Goal: Information Seeking & Learning: Learn about a topic

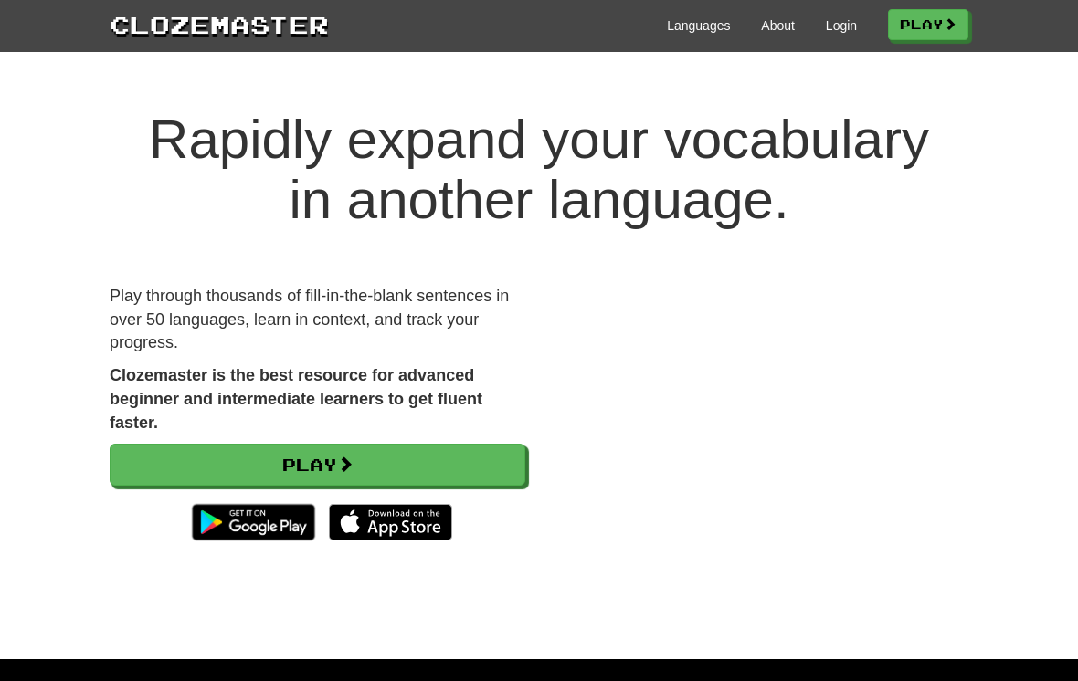
click at [827, 25] on link "Login" at bounding box center [841, 25] width 31 height 18
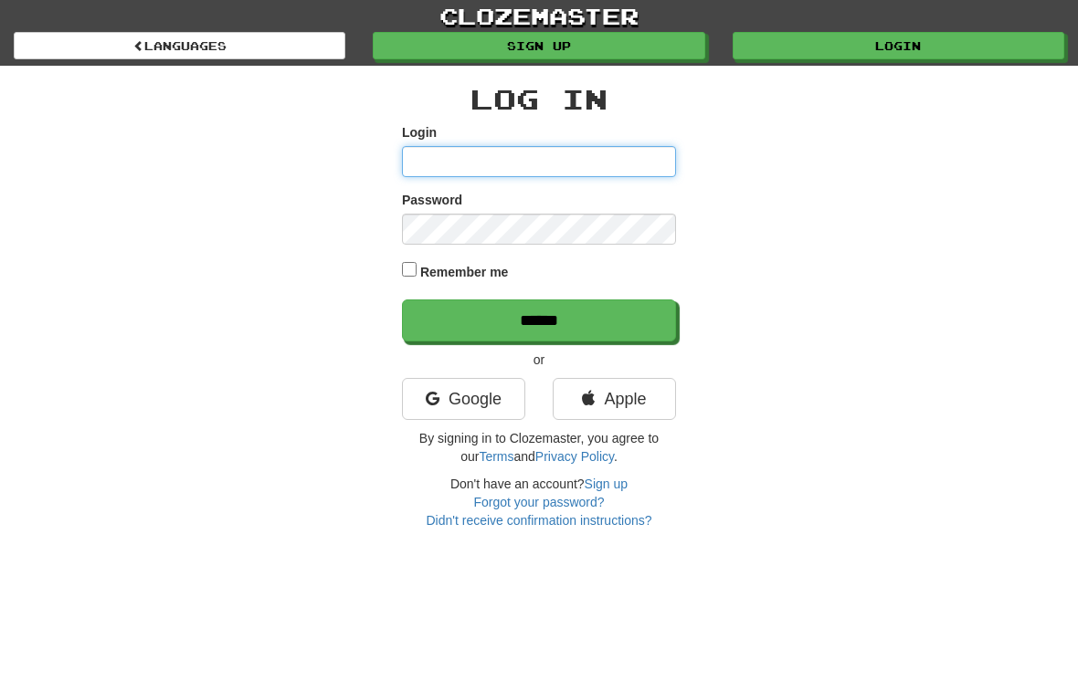
type input "**********"
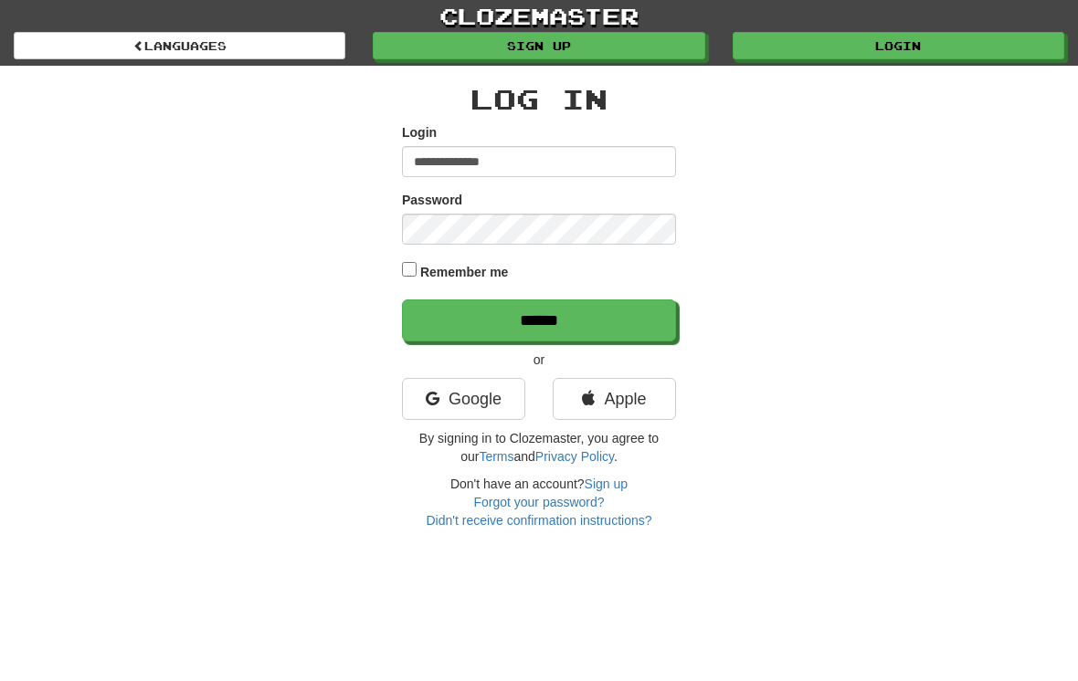
click at [539, 319] on input "******" at bounding box center [539, 321] width 274 height 42
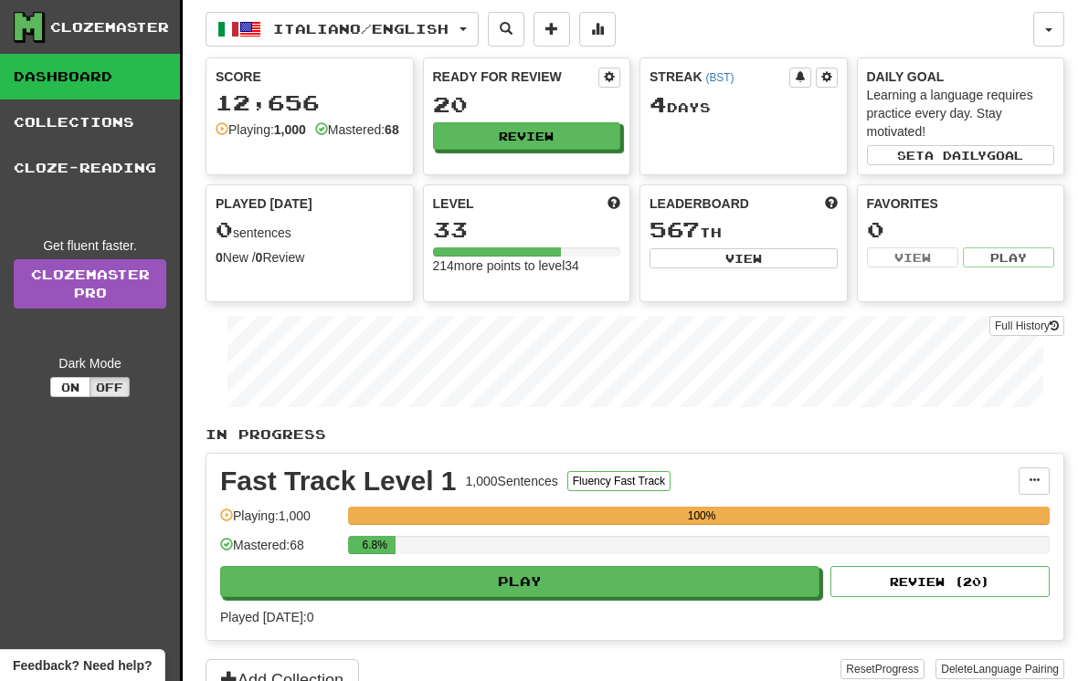
click at [501, 581] on button "Play" at bounding box center [519, 581] width 599 height 31
select select "**"
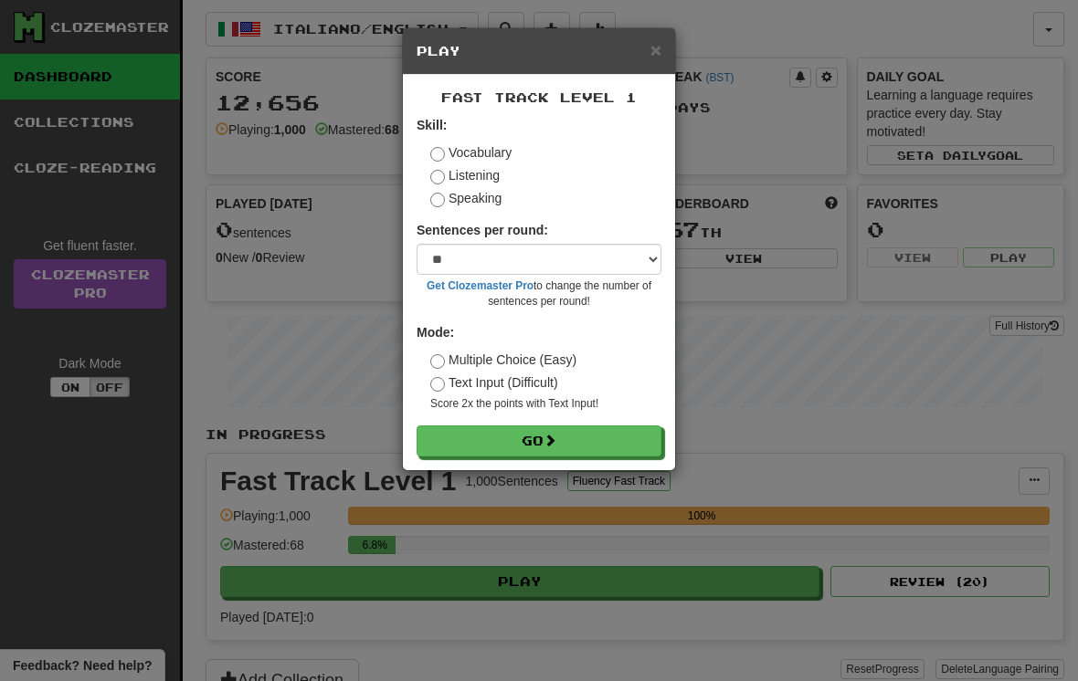
click at [520, 443] on button "Go" at bounding box center [539, 441] width 245 height 31
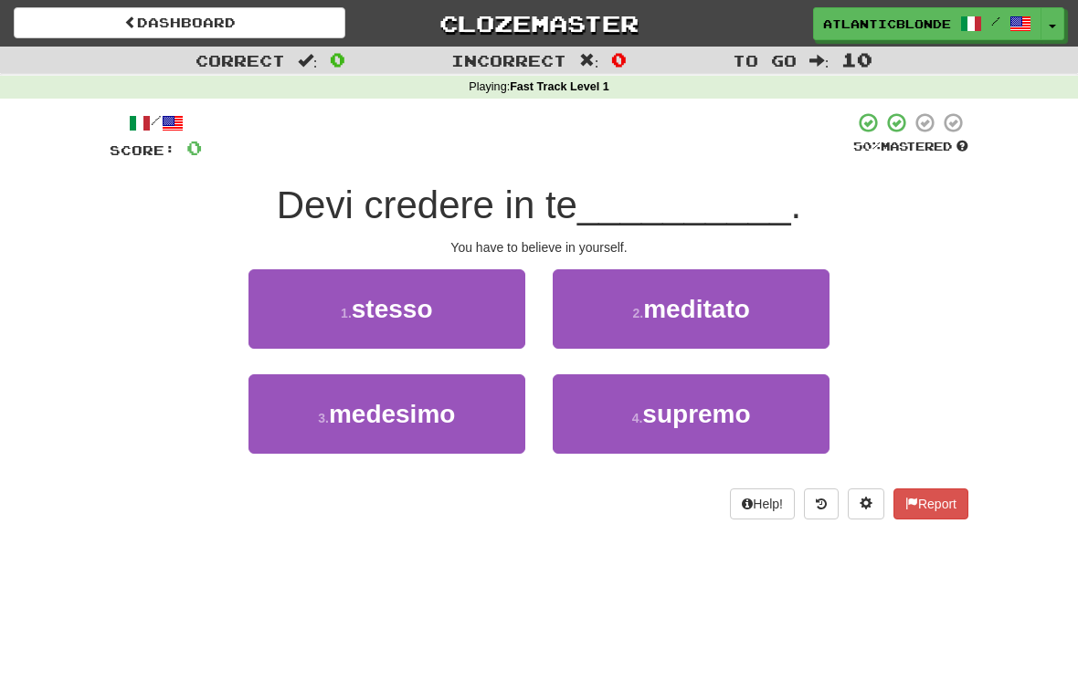
click at [350, 293] on button "1 . stesso" at bounding box center [386, 308] width 277 height 79
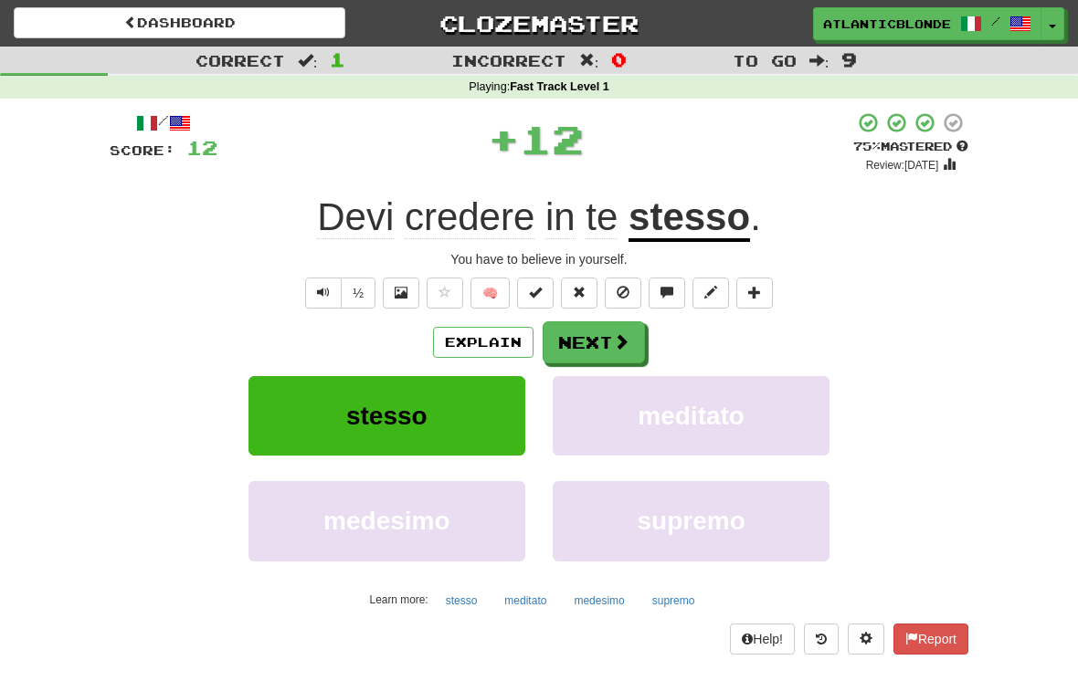
click at [590, 342] on button "Next" at bounding box center [594, 343] width 102 height 42
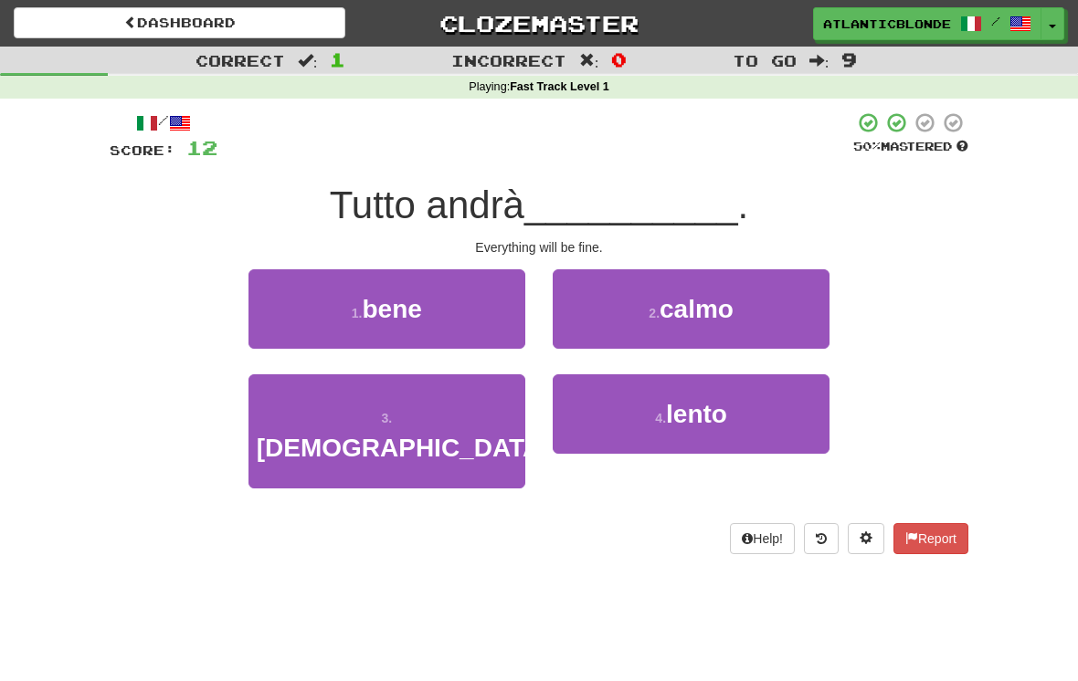
click at [370, 318] on span "bene" at bounding box center [391, 309] width 59 height 28
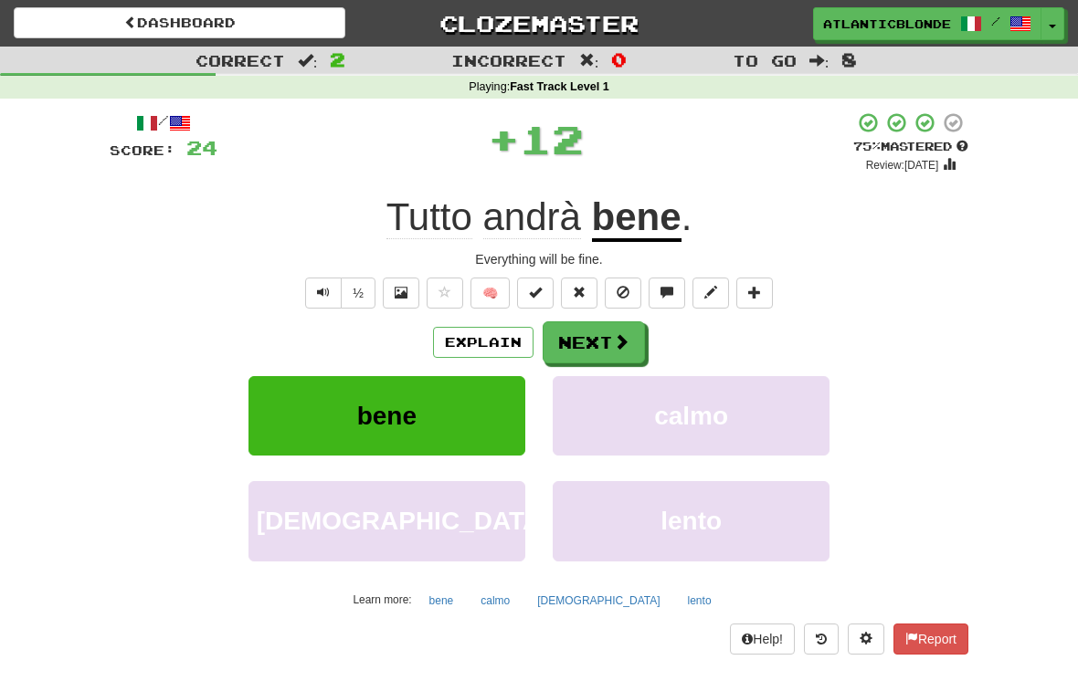
click at [581, 340] on button "Next" at bounding box center [594, 343] width 102 height 42
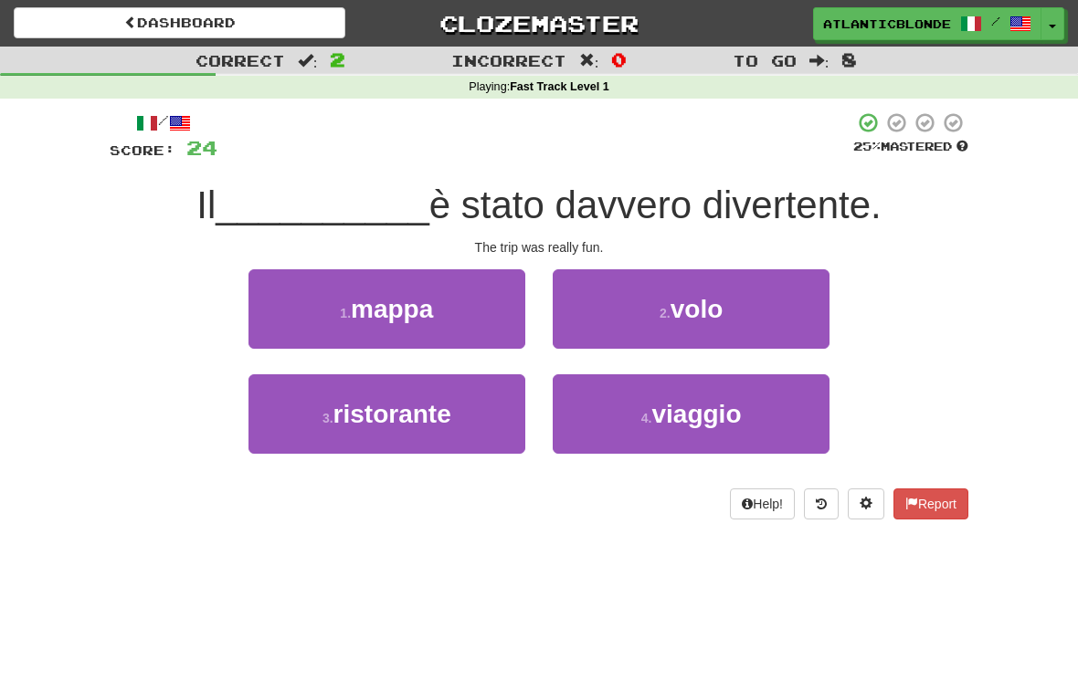
click at [668, 406] on span "viaggio" at bounding box center [696, 414] width 90 height 28
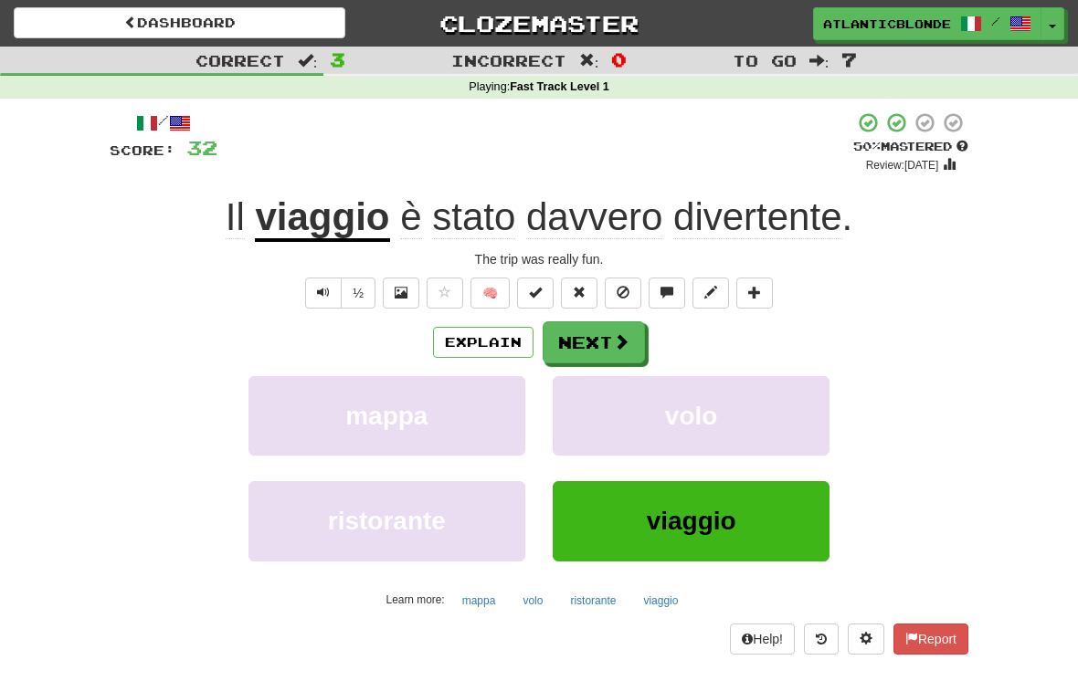
click at [594, 346] on button "Next" at bounding box center [594, 343] width 102 height 42
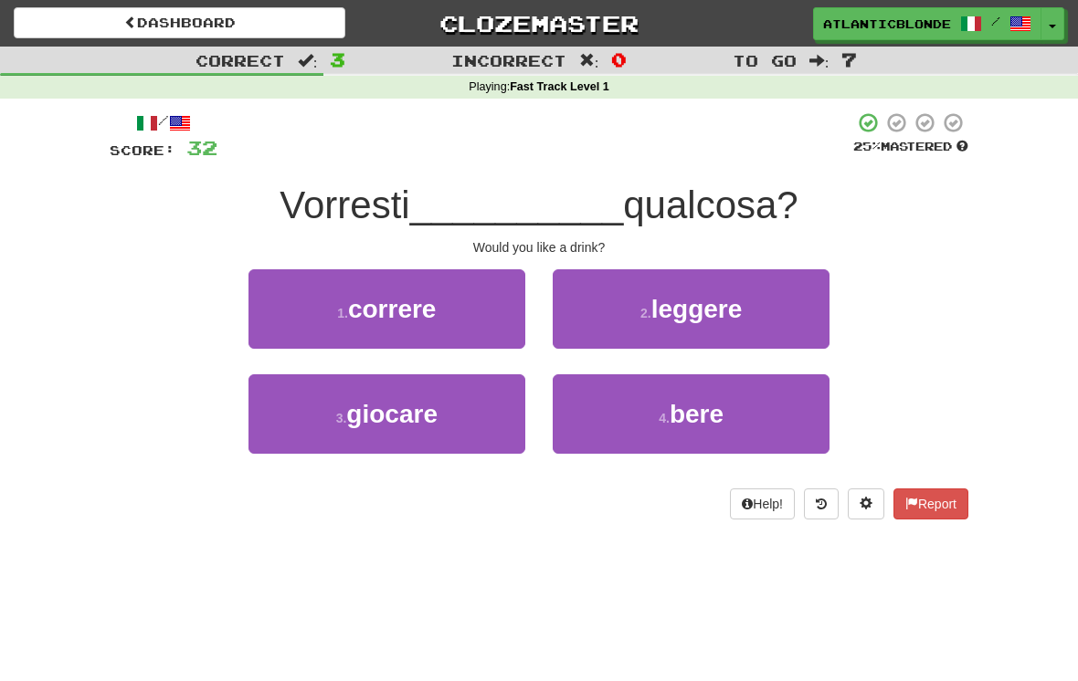
click at [665, 417] on small "4 ." at bounding box center [664, 418] width 11 height 15
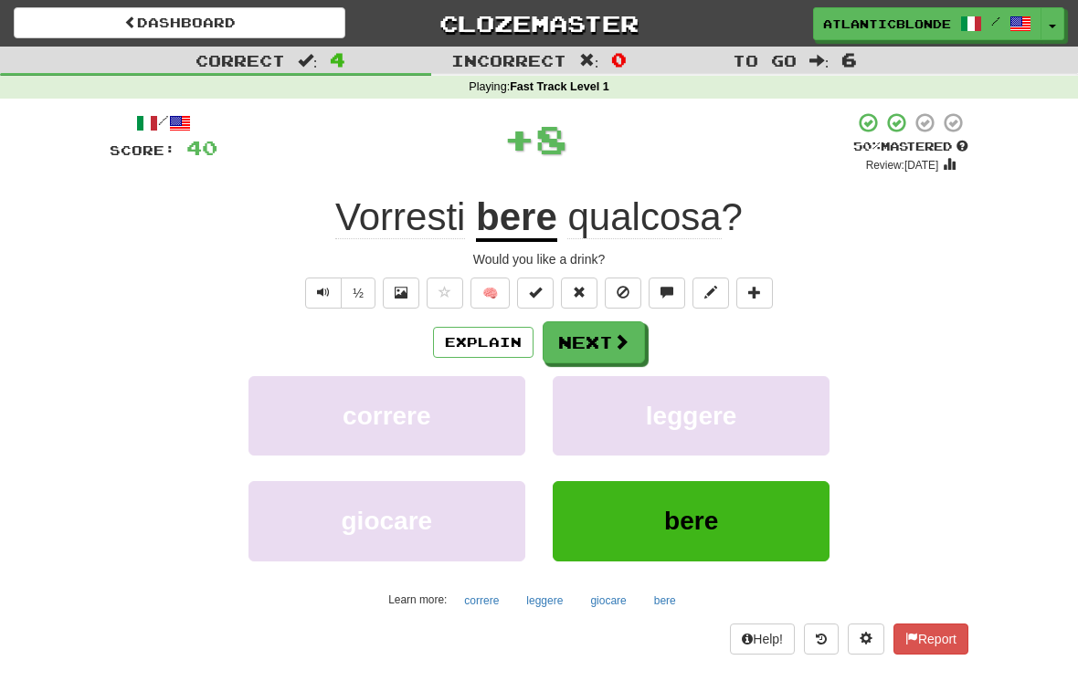
click at [599, 340] on button "Next" at bounding box center [594, 343] width 102 height 42
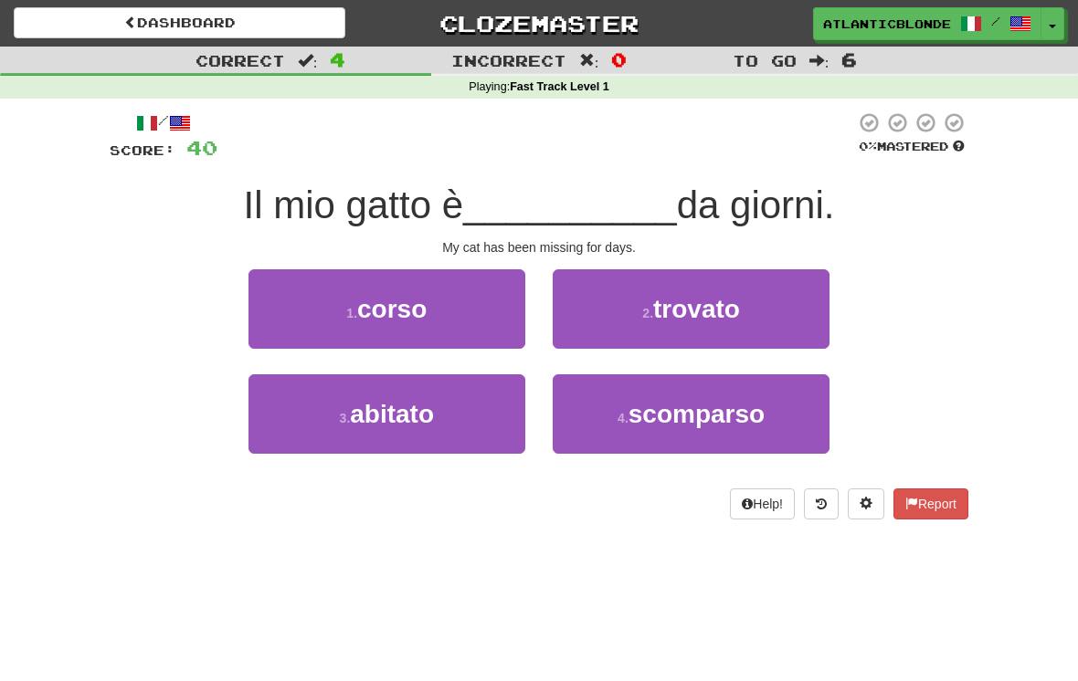
click at [649, 403] on span "scomparso" at bounding box center [696, 414] width 136 height 28
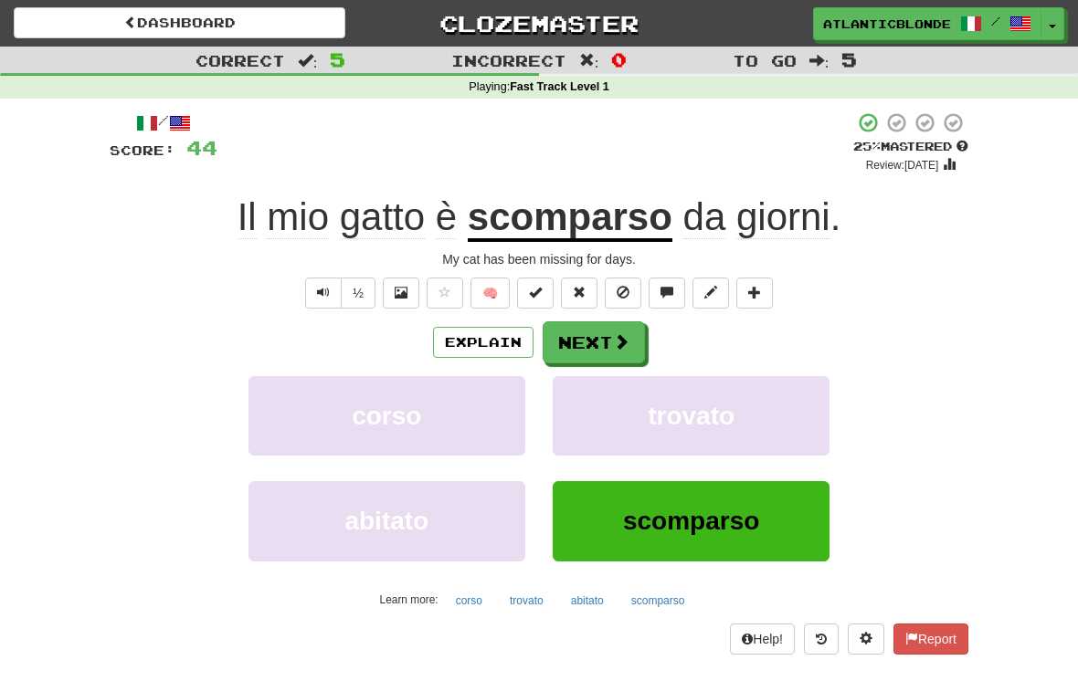
click at [594, 344] on button "Next" at bounding box center [594, 343] width 102 height 42
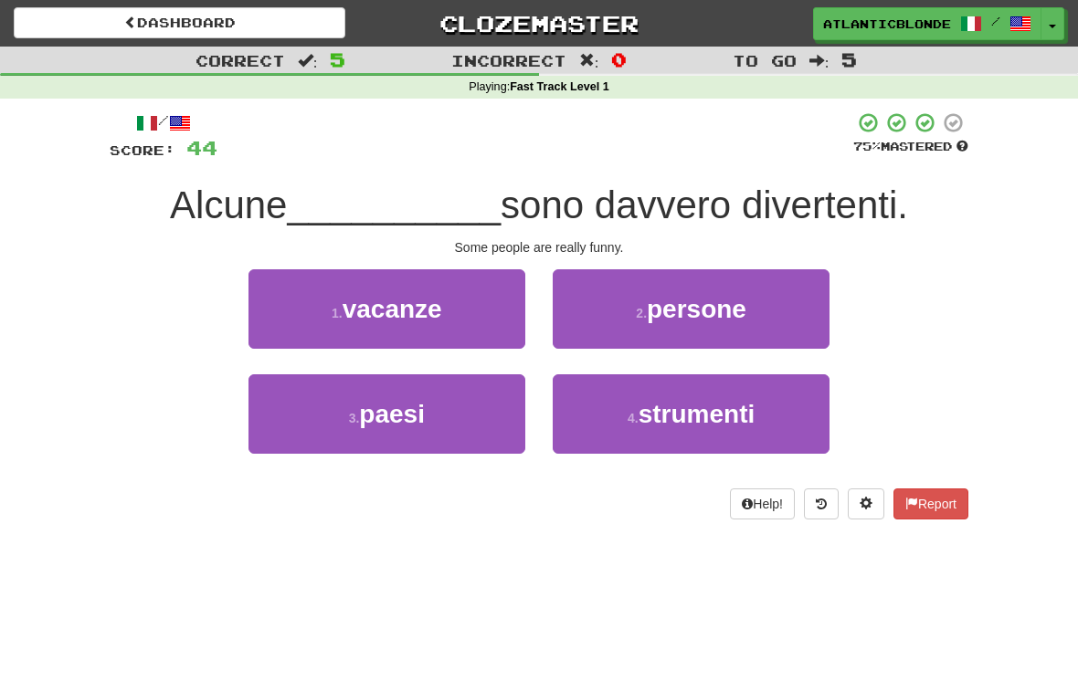
click at [640, 333] on button "2 . persone" at bounding box center [691, 308] width 277 height 79
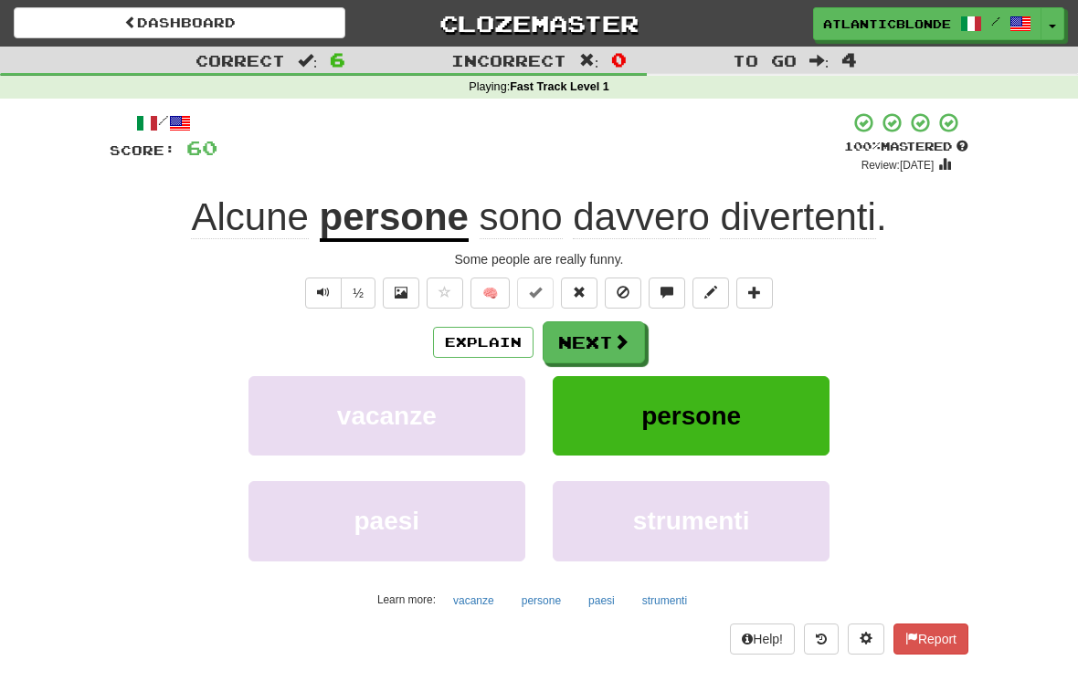
click at [569, 332] on button "Next" at bounding box center [594, 343] width 102 height 42
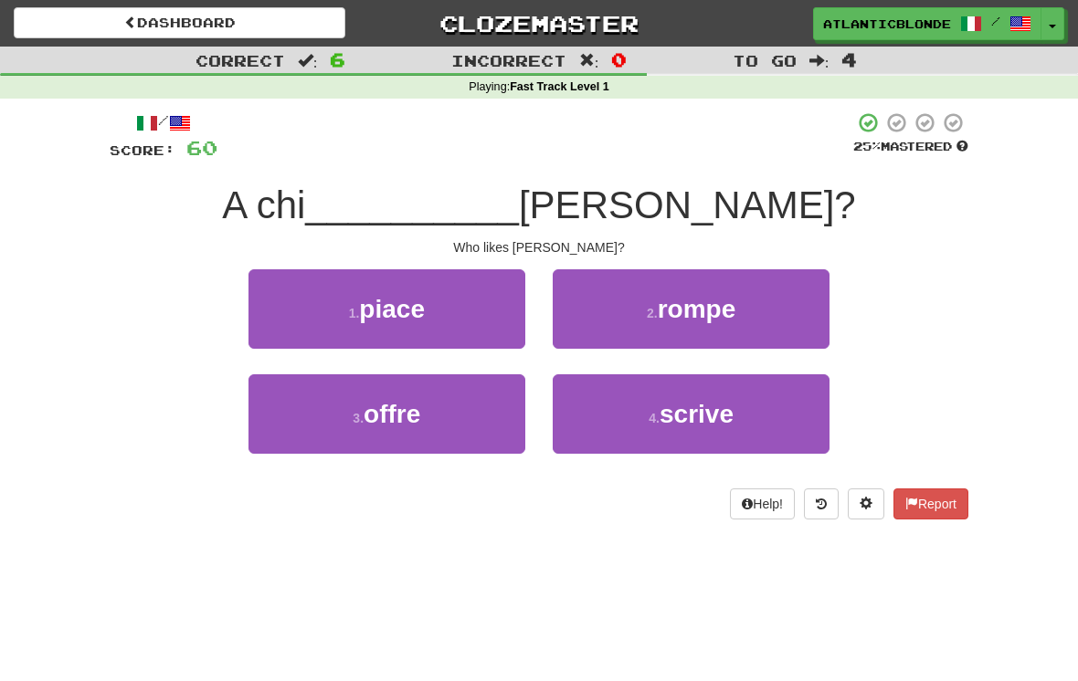
click at [354, 300] on button "1 . piace" at bounding box center [386, 308] width 277 height 79
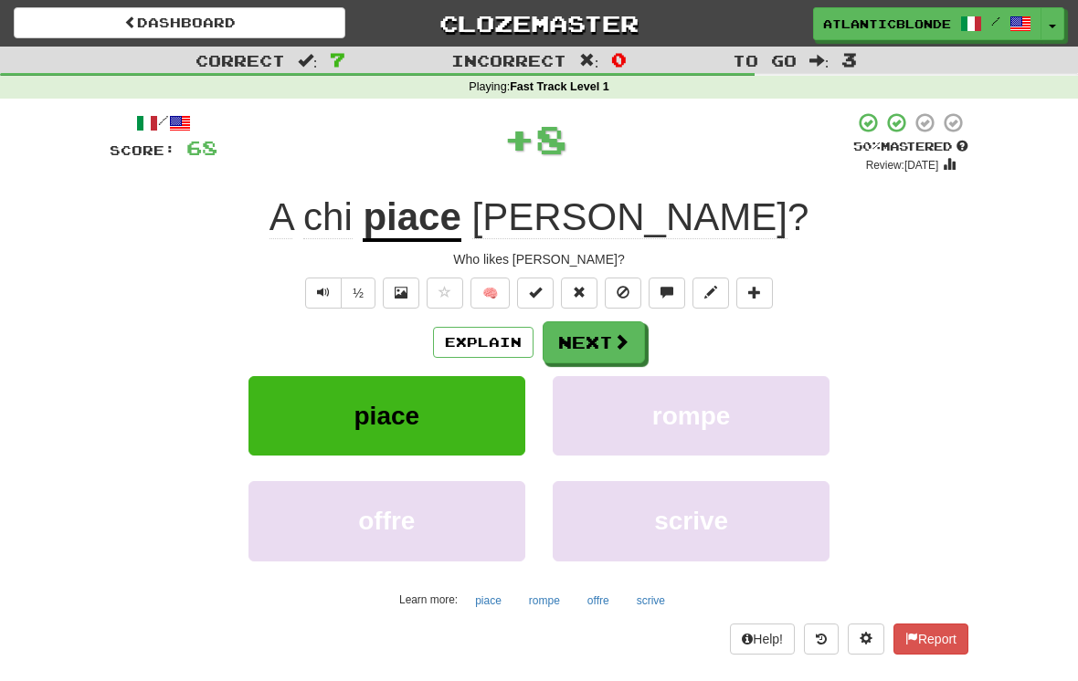
click at [586, 343] on button "Next" at bounding box center [594, 343] width 102 height 42
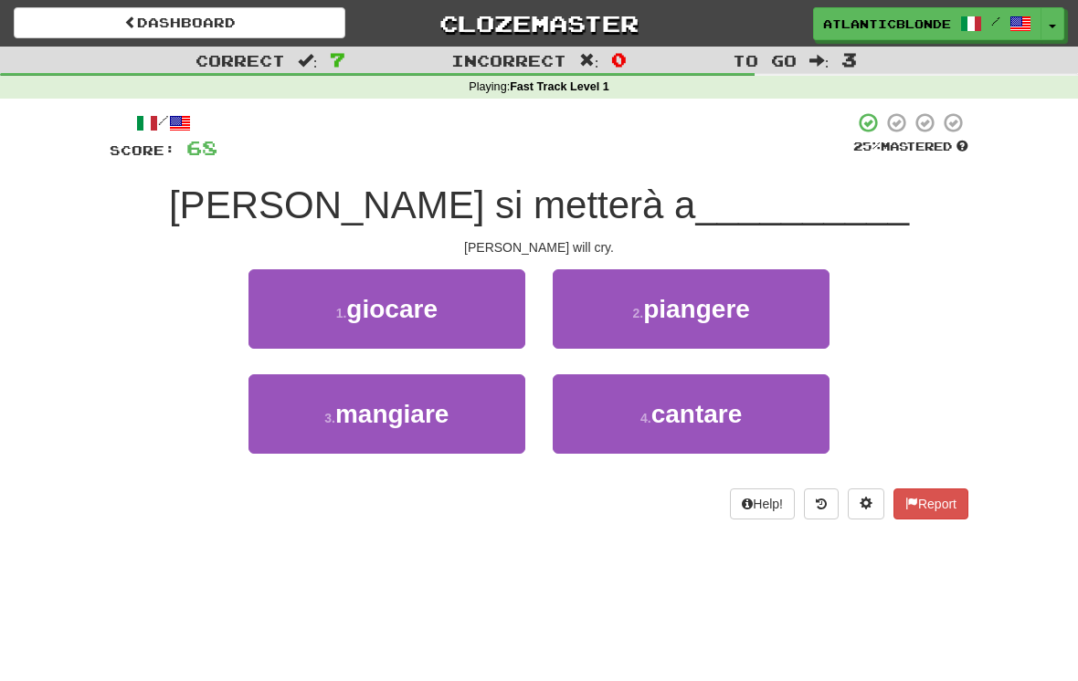
click at [607, 318] on button "2 . piangere" at bounding box center [691, 308] width 277 height 79
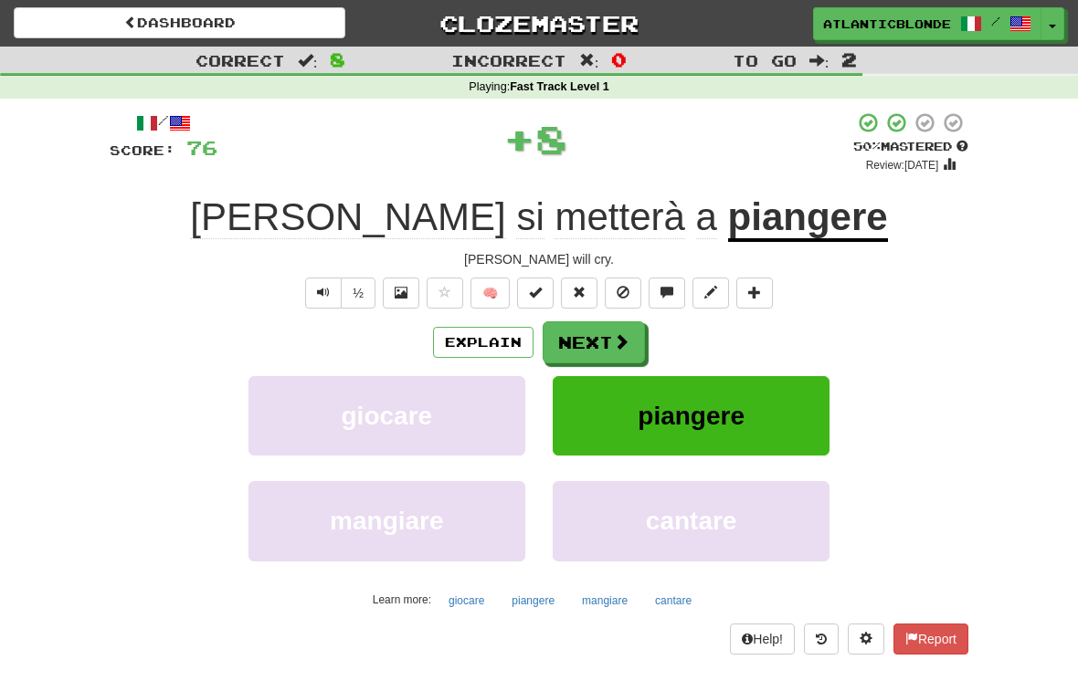
click at [585, 347] on button "Next" at bounding box center [594, 343] width 102 height 42
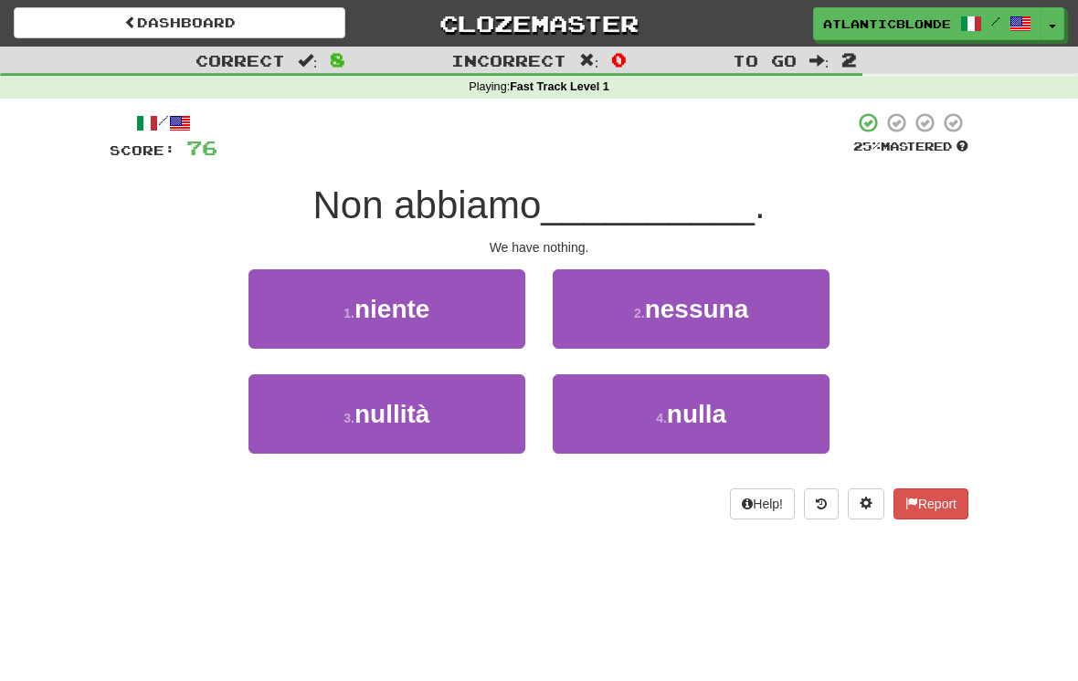
click at [344, 301] on button "1 . niente" at bounding box center [386, 308] width 277 height 79
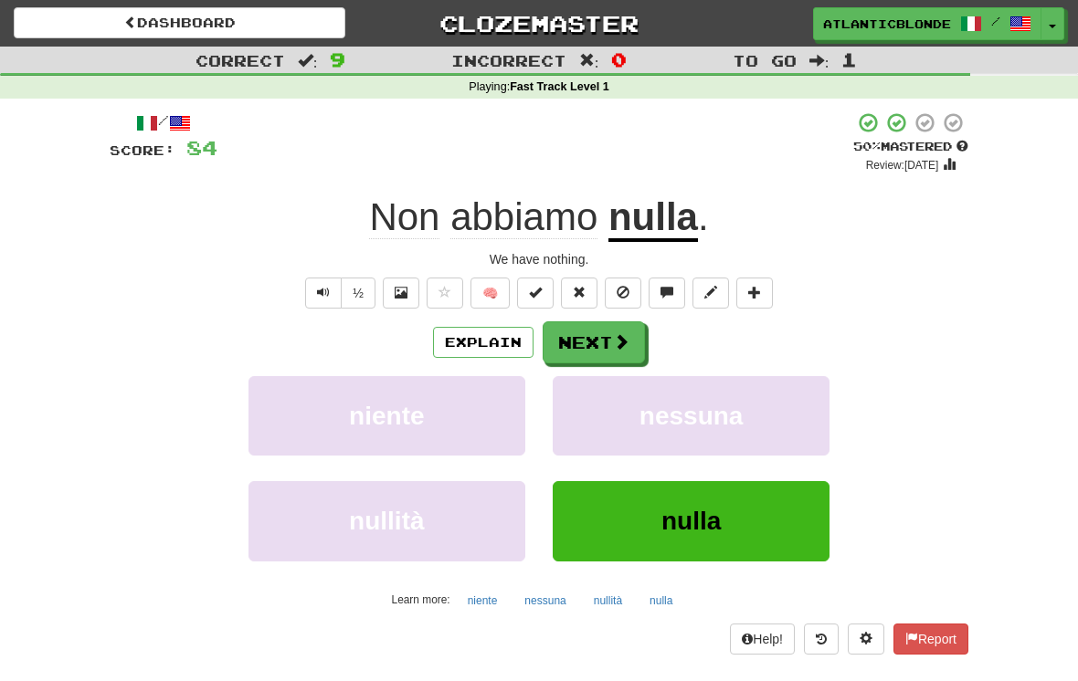
click at [584, 346] on button "Next" at bounding box center [594, 343] width 102 height 42
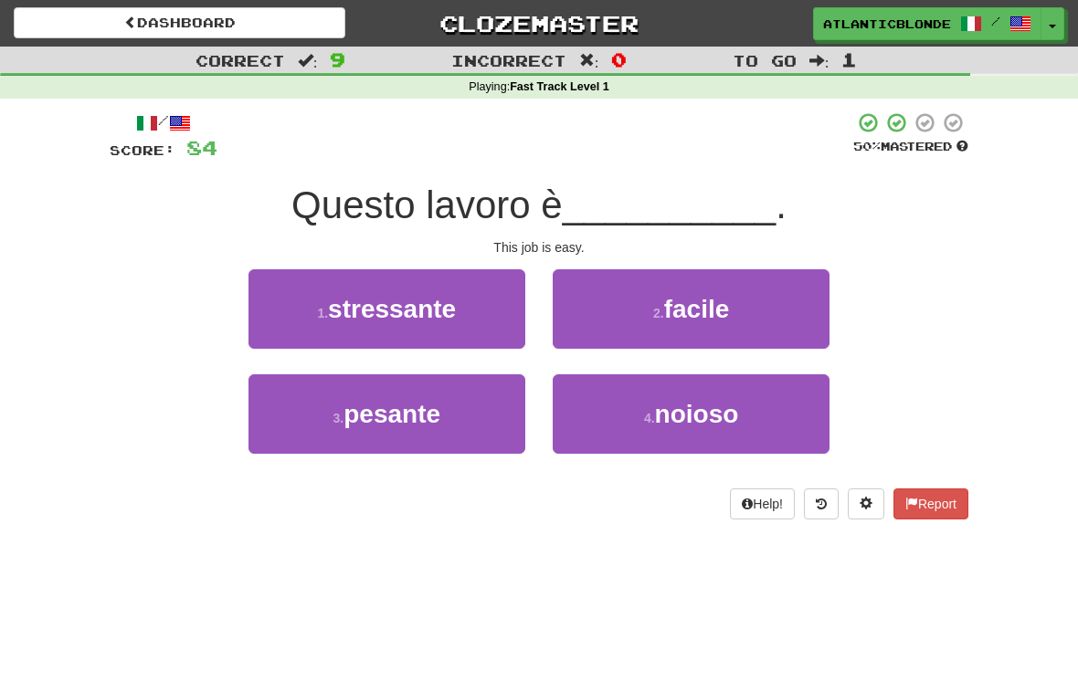
click at [642, 304] on button "2 . facile" at bounding box center [691, 308] width 277 height 79
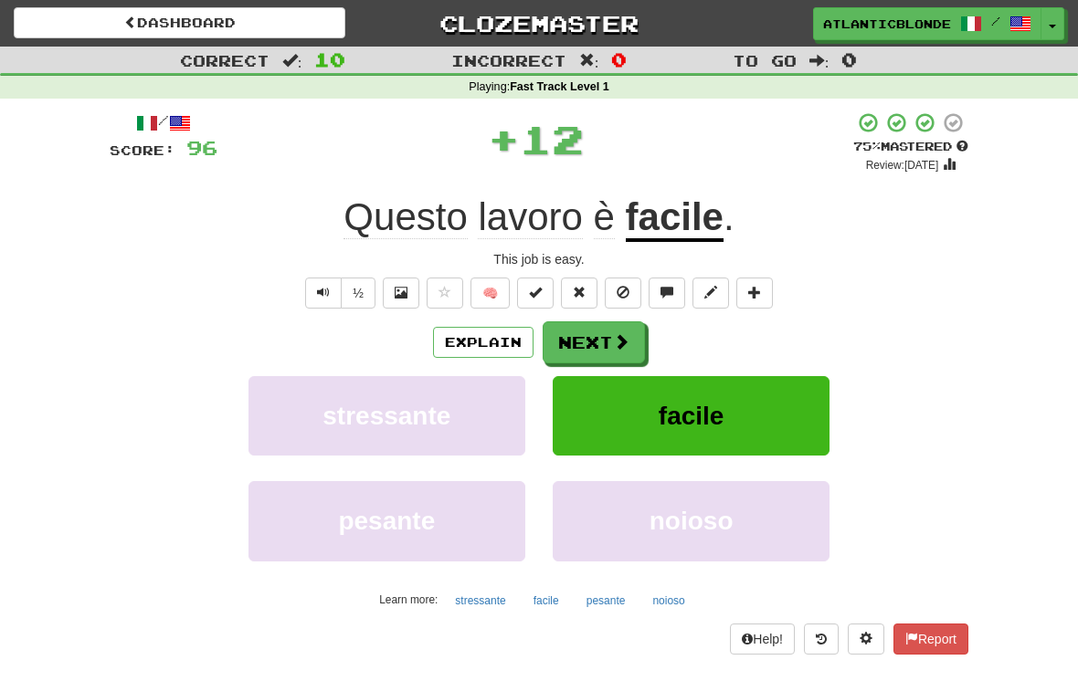
click at [586, 334] on button "Next" at bounding box center [594, 343] width 102 height 42
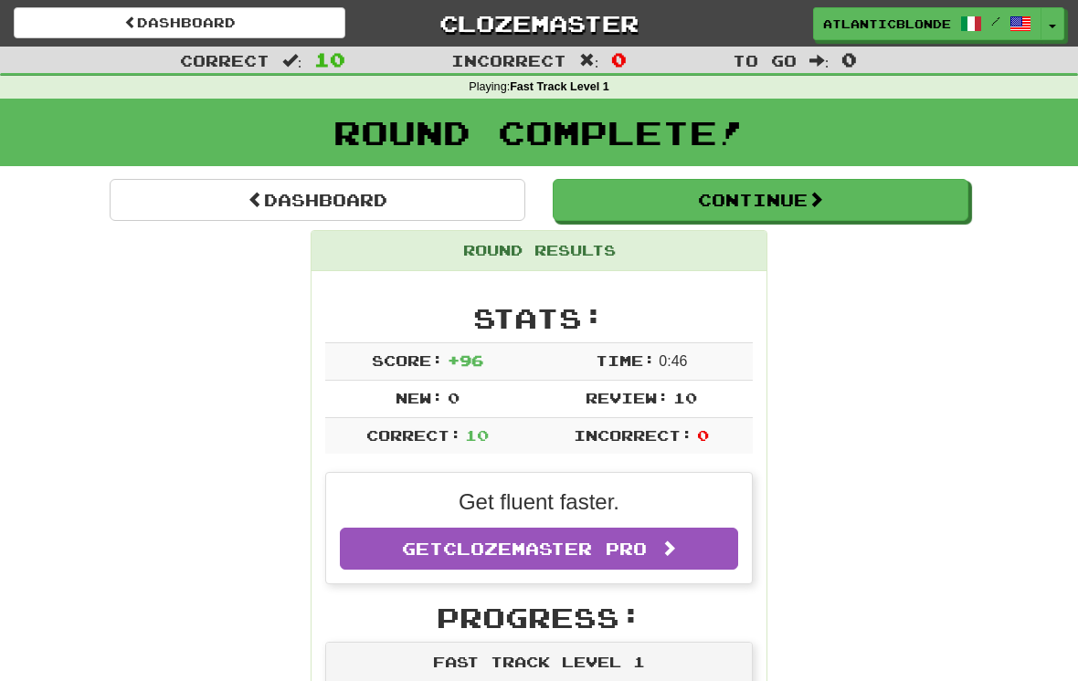
click at [709, 203] on button "Continue" at bounding box center [761, 200] width 416 height 42
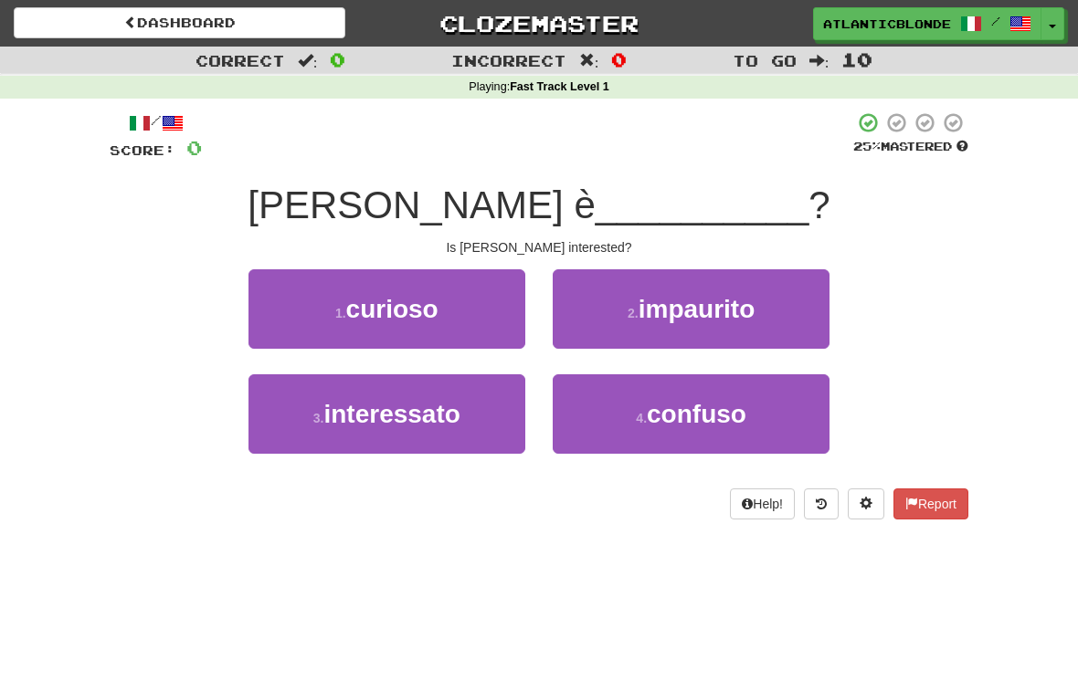
click at [316, 426] on button "3 . interessato" at bounding box center [386, 413] width 277 height 79
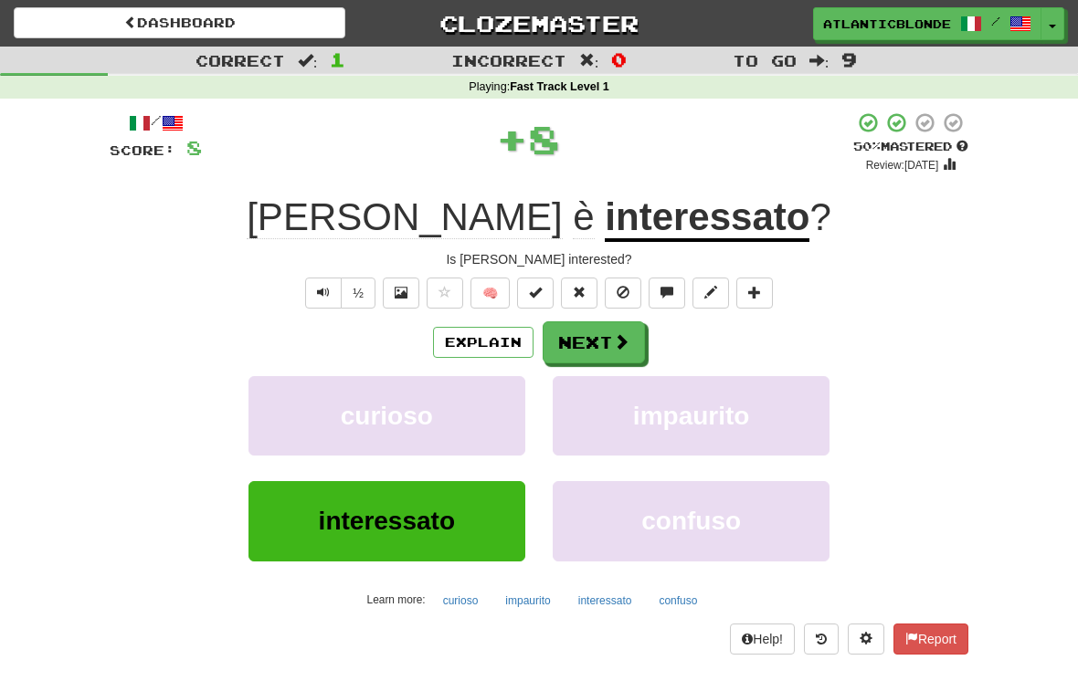
click at [581, 335] on button "Next" at bounding box center [594, 343] width 102 height 42
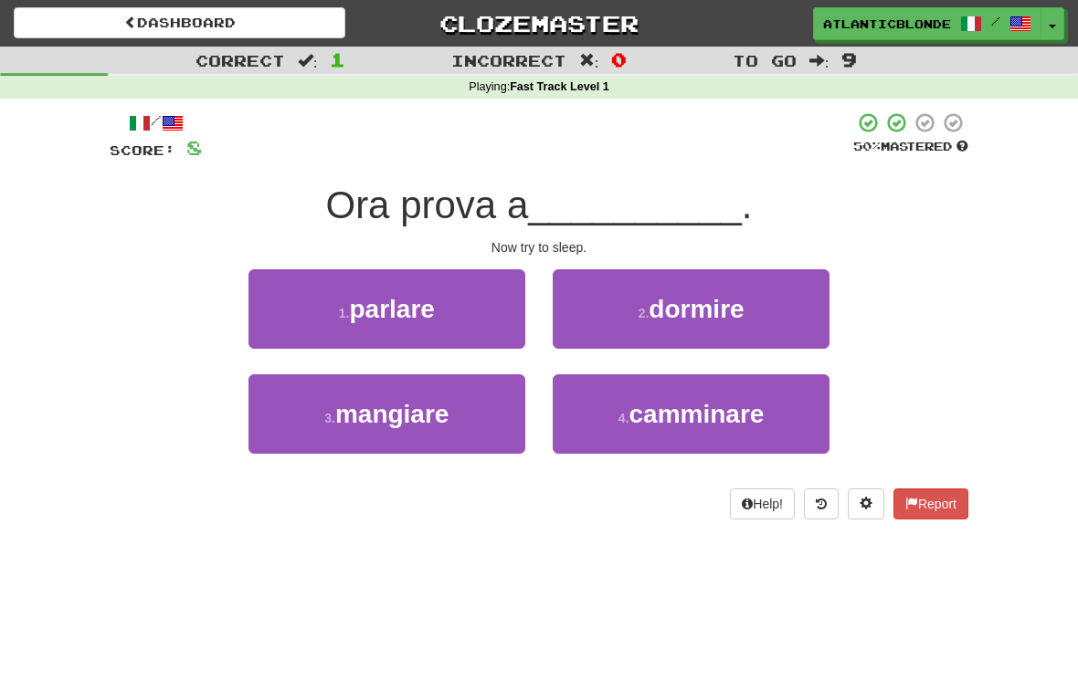
click at [647, 306] on small "2 ." at bounding box center [643, 313] width 11 height 15
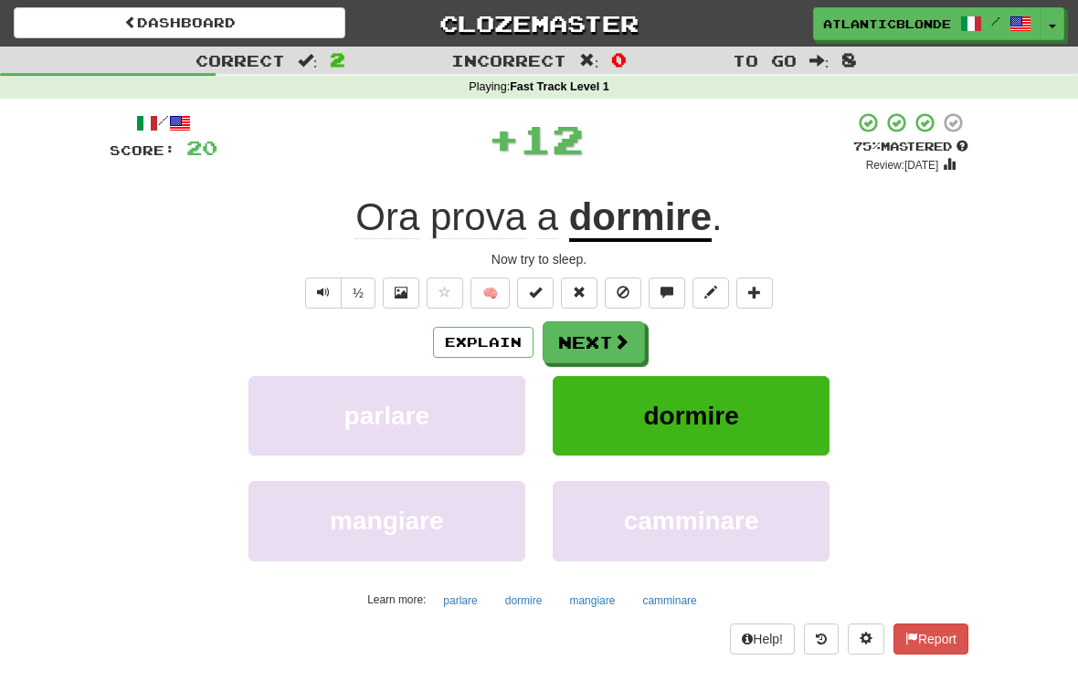
click at [587, 338] on button "Next" at bounding box center [594, 343] width 102 height 42
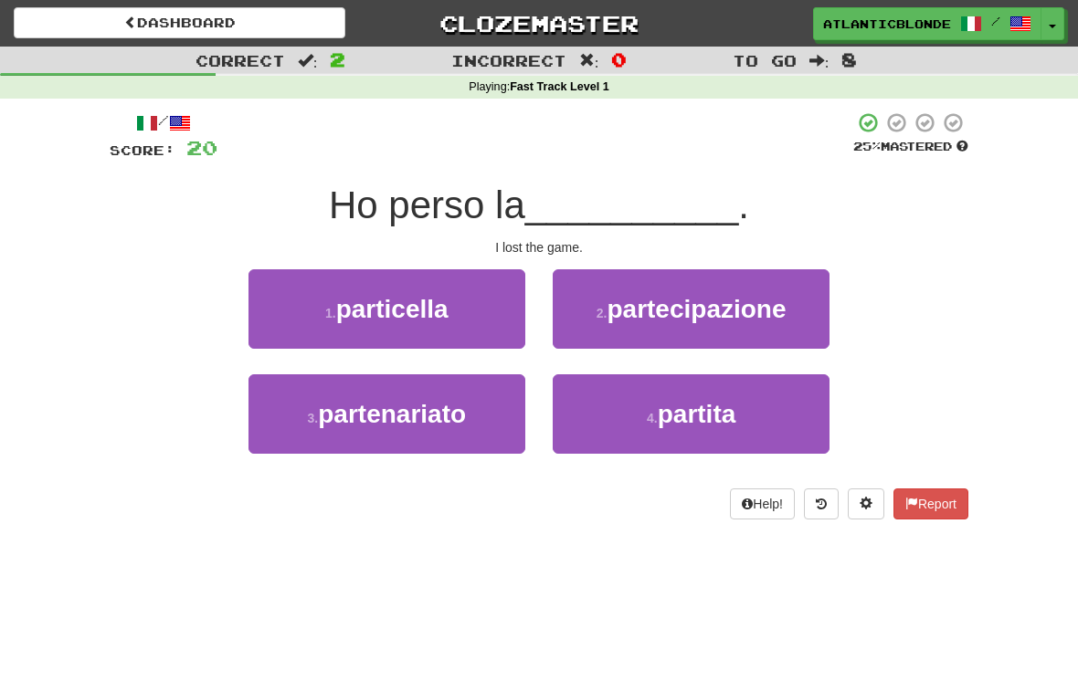
click at [666, 411] on span "partita" at bounding box center [697, 414] width 79 height 28
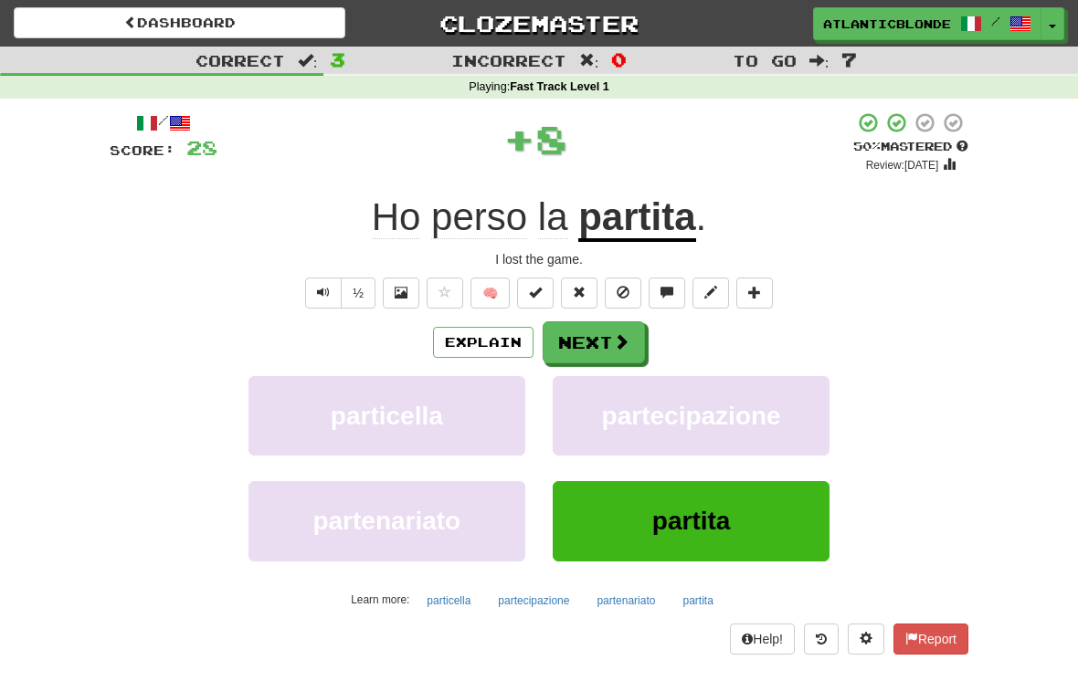
click at [577, 334] on button "Next" at bounding box center [594, 343] width 102 height 42
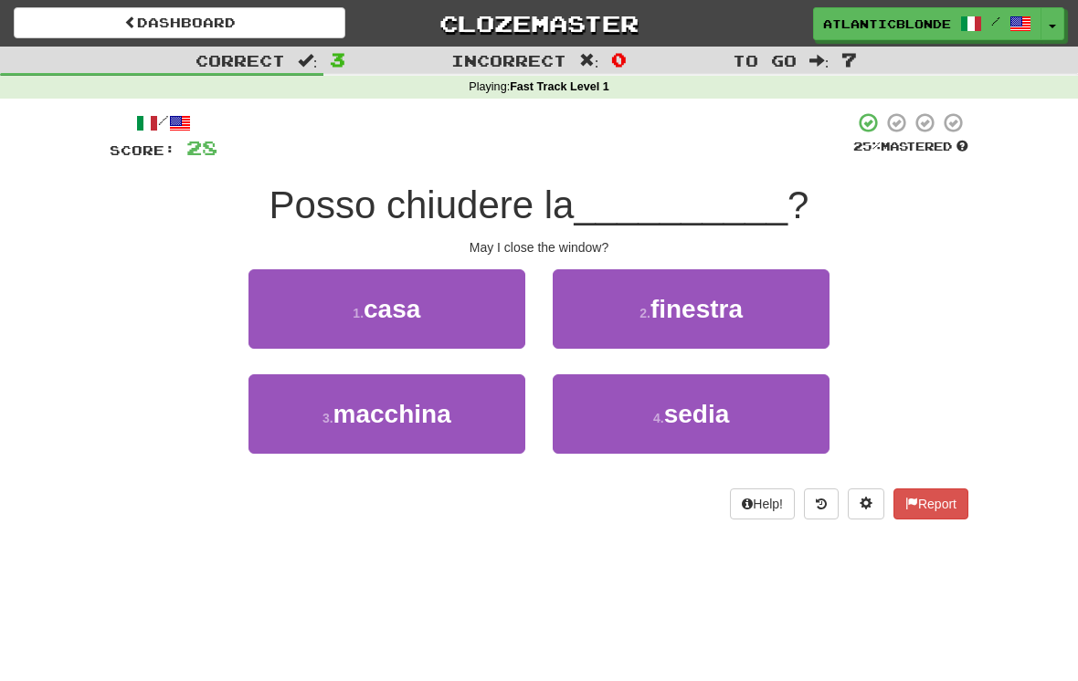
click at [646, 317] on small "2 ." at bounding box center [644, 313] width 11 height 15
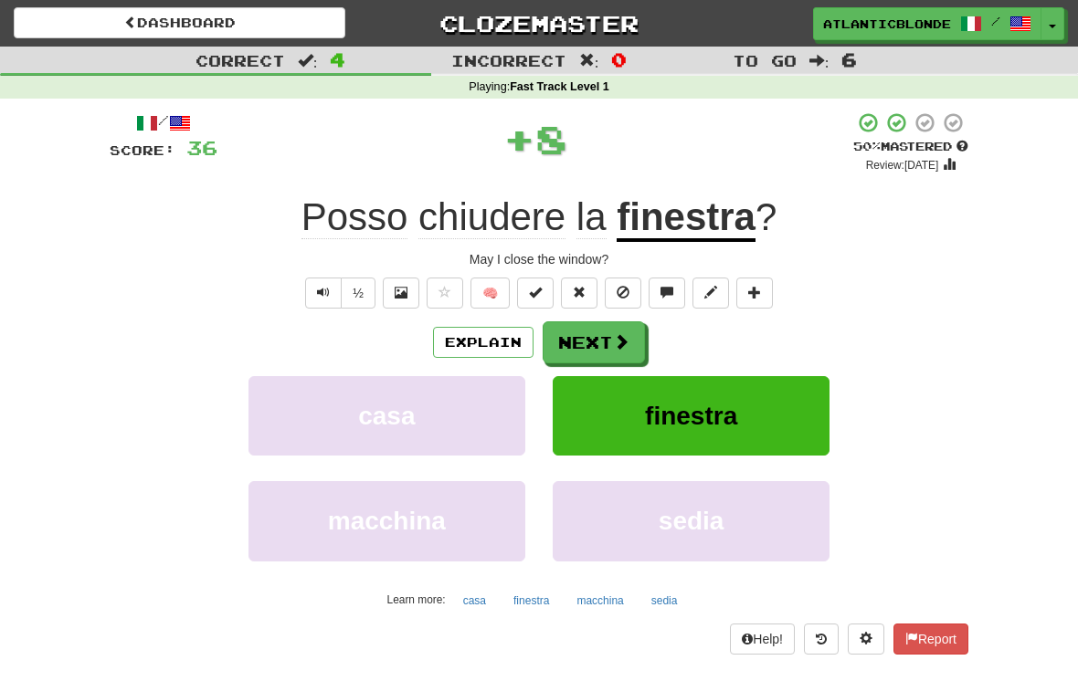
click at [584, 343] on button "Next" at bounding box center [594, 343] width 102 height 42
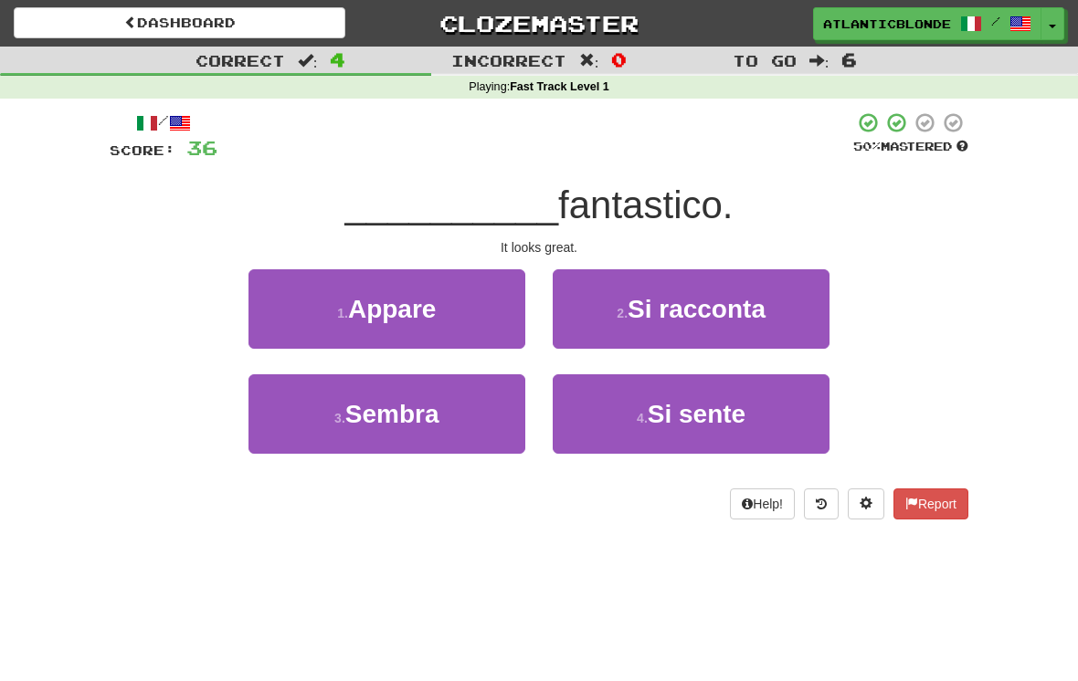
click at [338, 416] on small "3 ." at bounding box center [339, 418] width 11 height 15
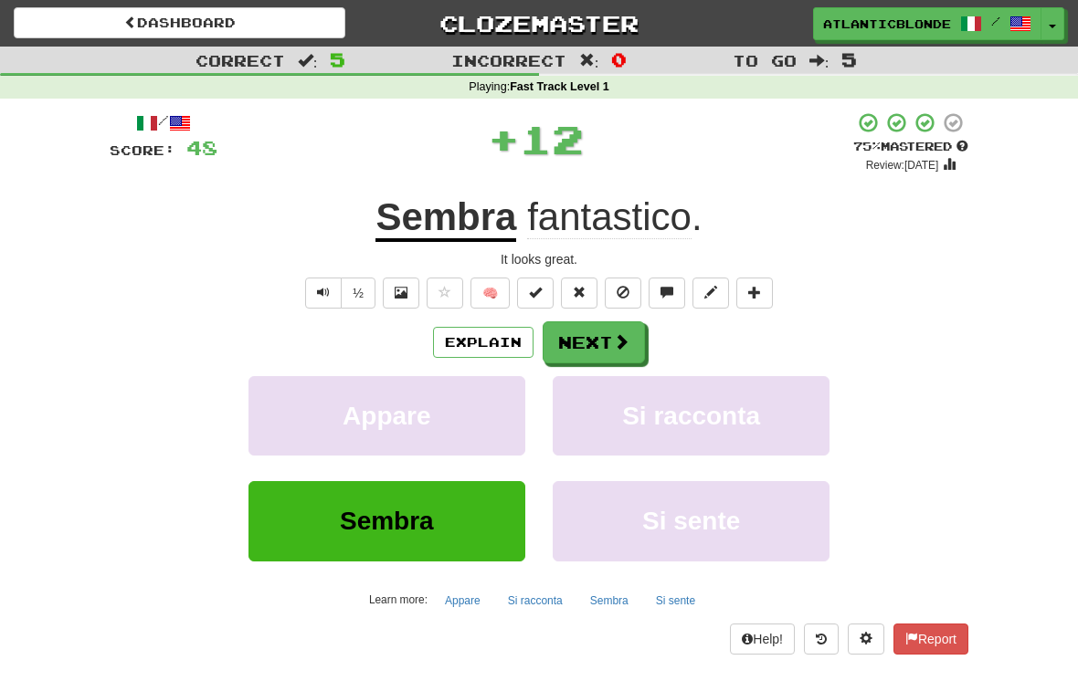
click at [582, 329] on button "Next" at bounding box center [594, 343] width 102 height 42
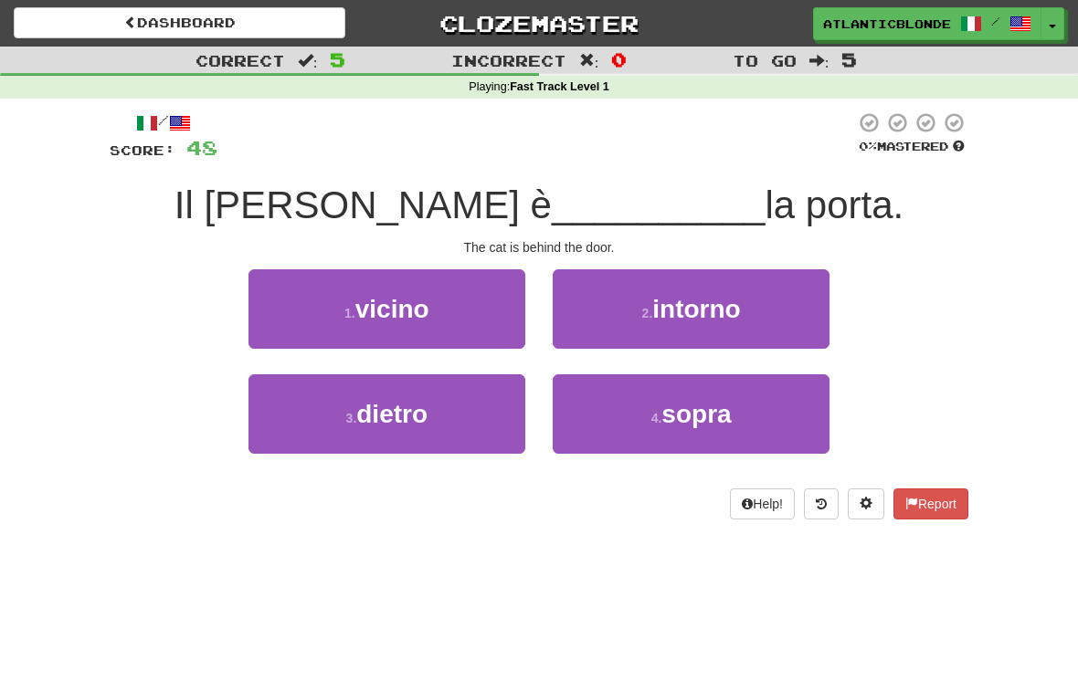
click at [653, 413] on small "4 ." at bounding box center [656, 418] width 11 height 15
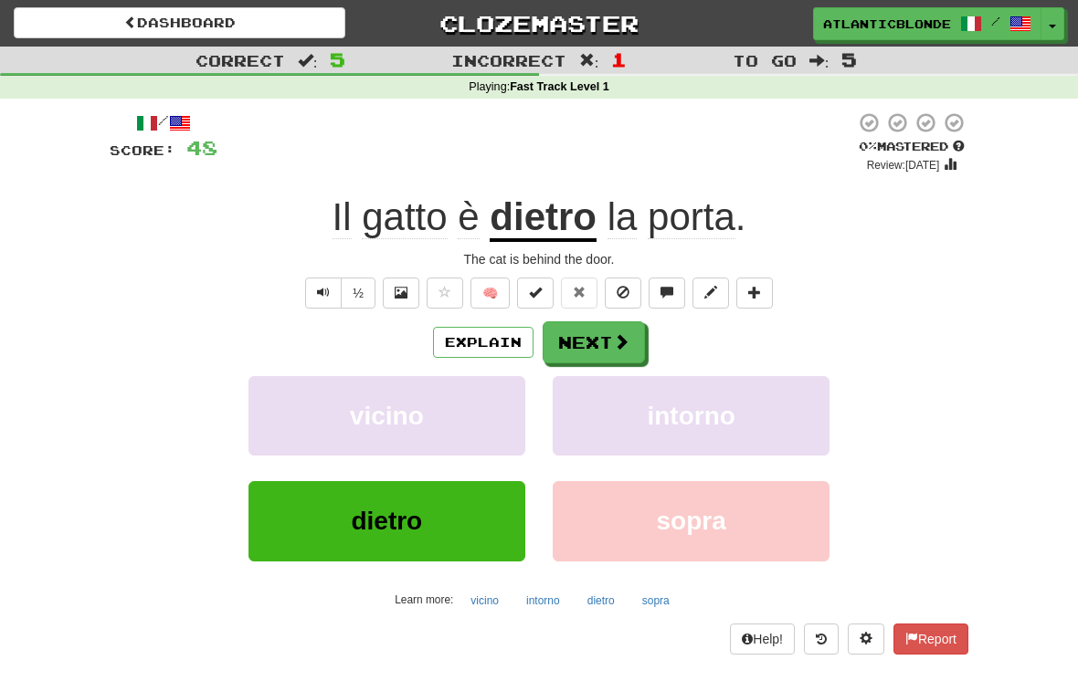
click at [585, 351] on button "Next" at bounding box center [594, 343] width 102 height 42
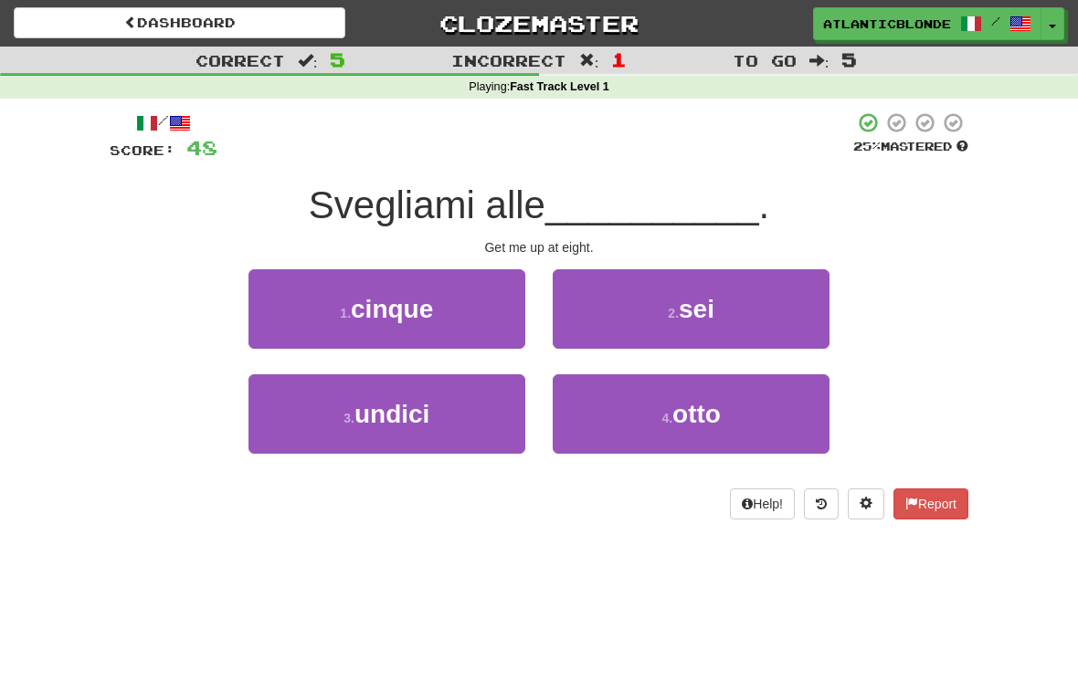
click at [663, 418] on small "4 ." at bounding box center [666, 418] width 11 height 15
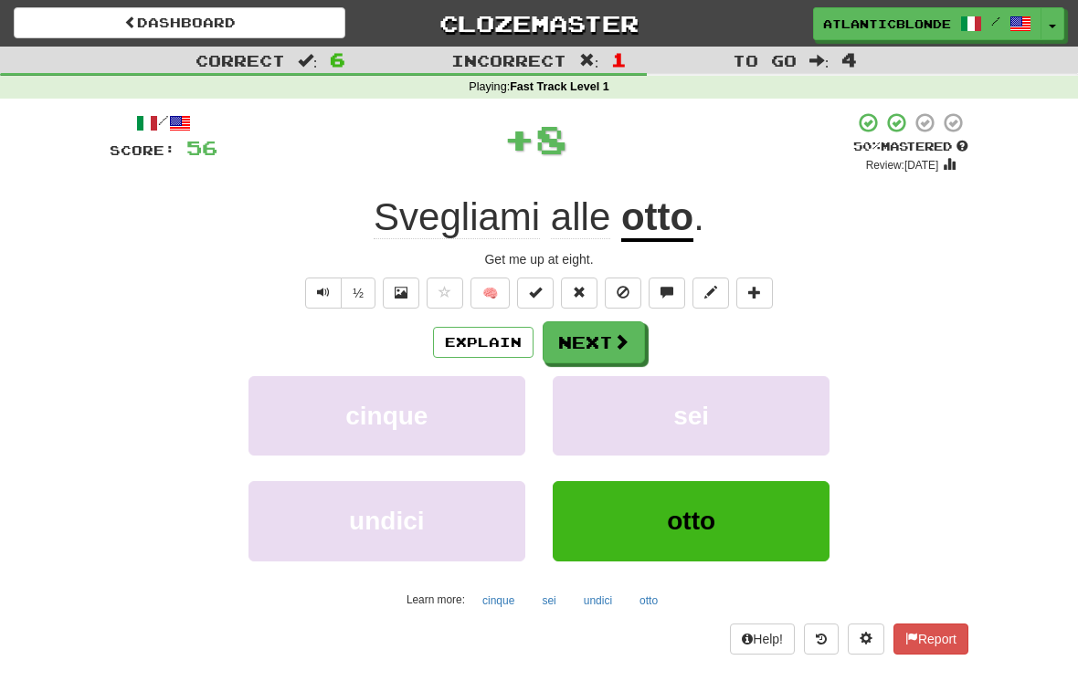
click at [576, 348] on button "Next" at bounding box center [594, 343] width 102 height 42
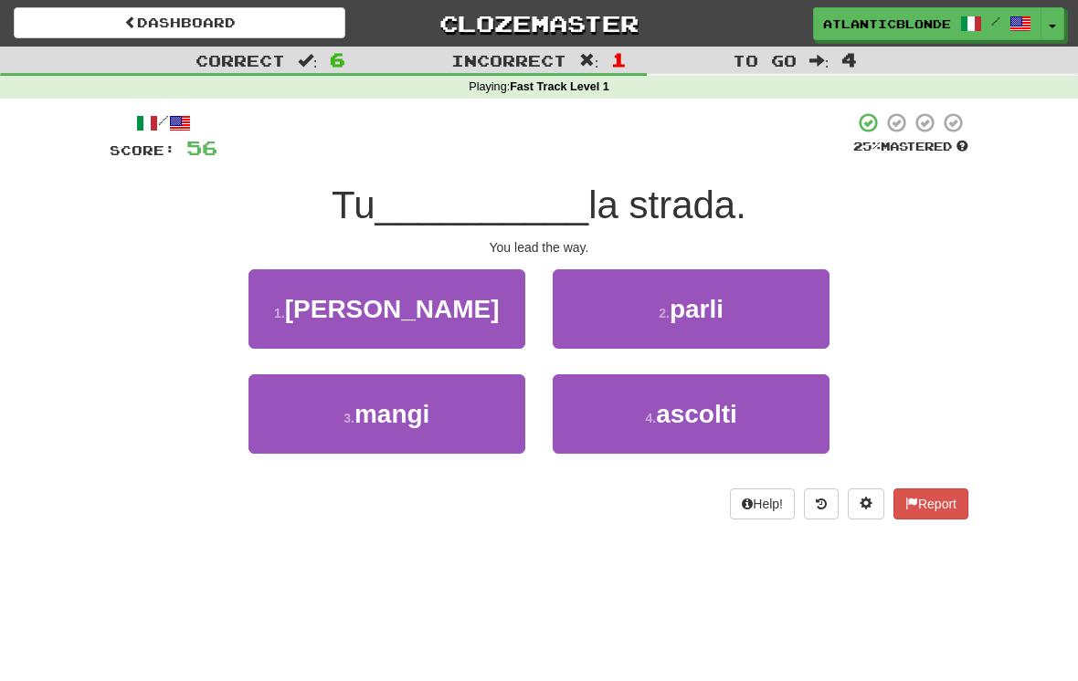
click at [369, 314] on span "guidi" at bounding box center [392, 309] width 215 height 28
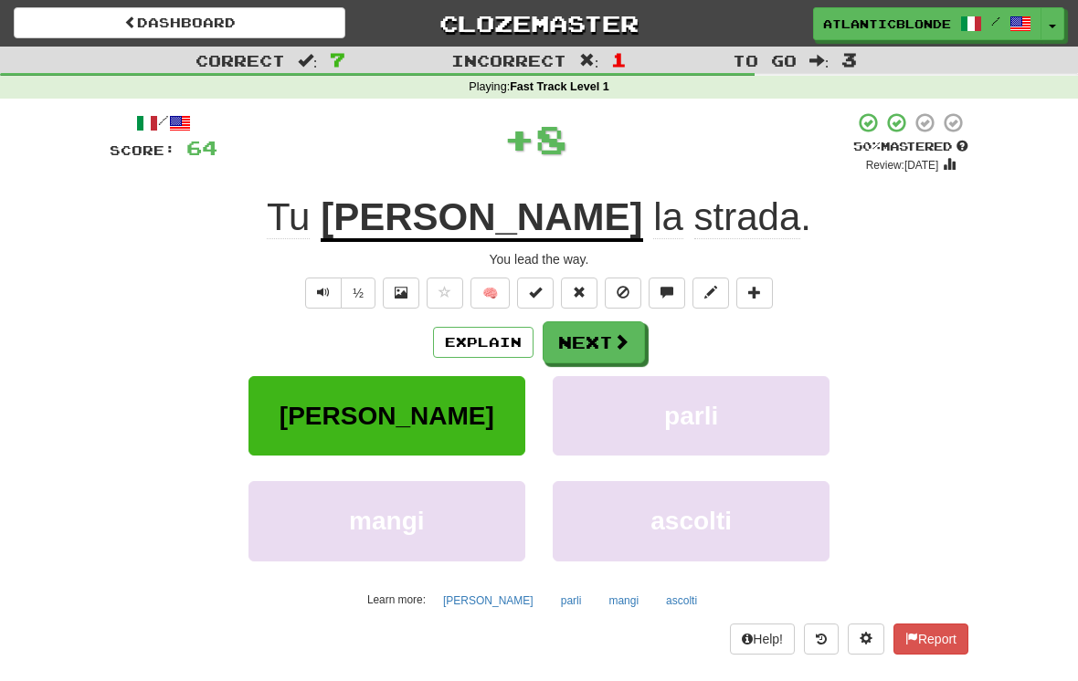
click at [576, 332] on button "Next" at bounding box center [594, 343] width 102 height 42
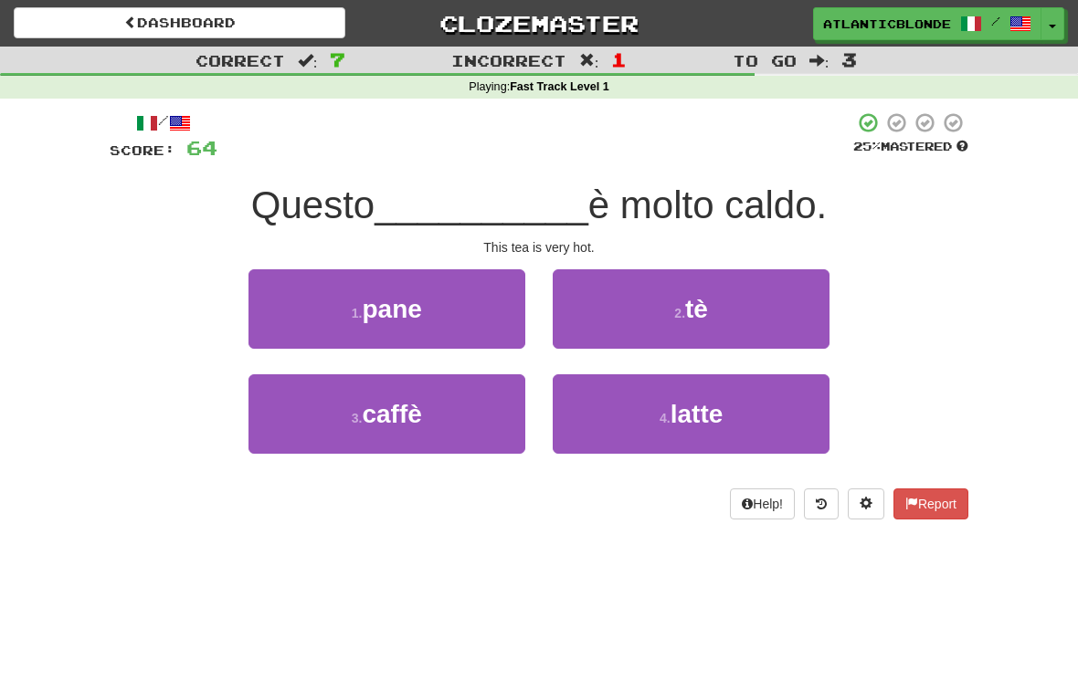
click at [653, 322] on button "2 . tè" at bounding box center [691, 308] width 277 height 79
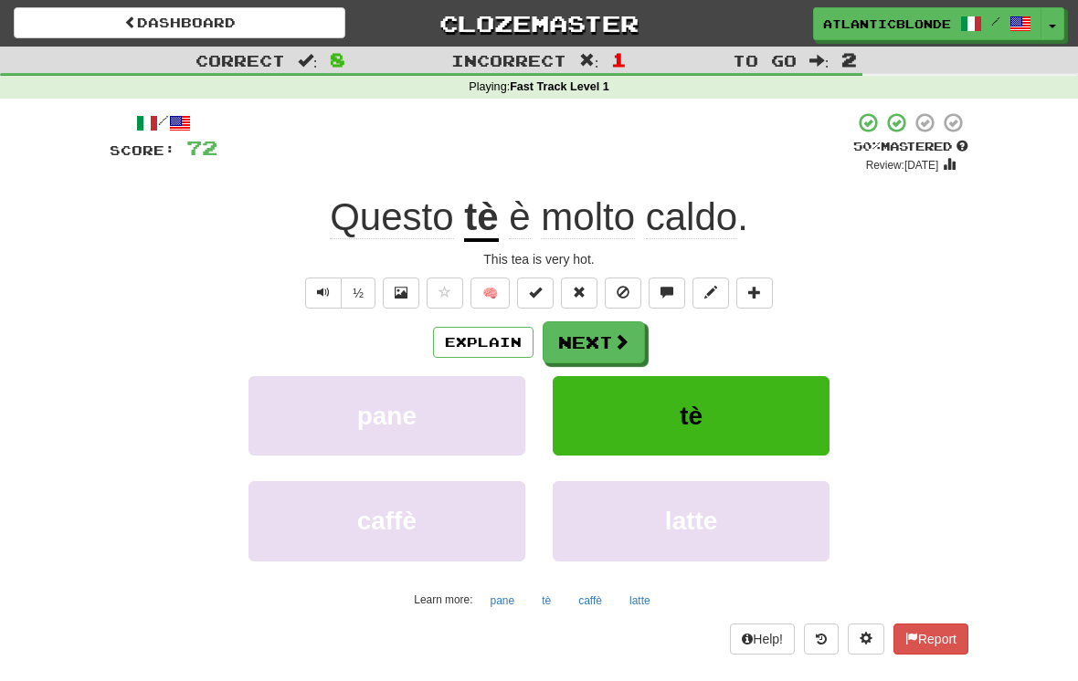
click at [591, 336] on button "Next" at bounding box center [594, 343] width 102 height 42
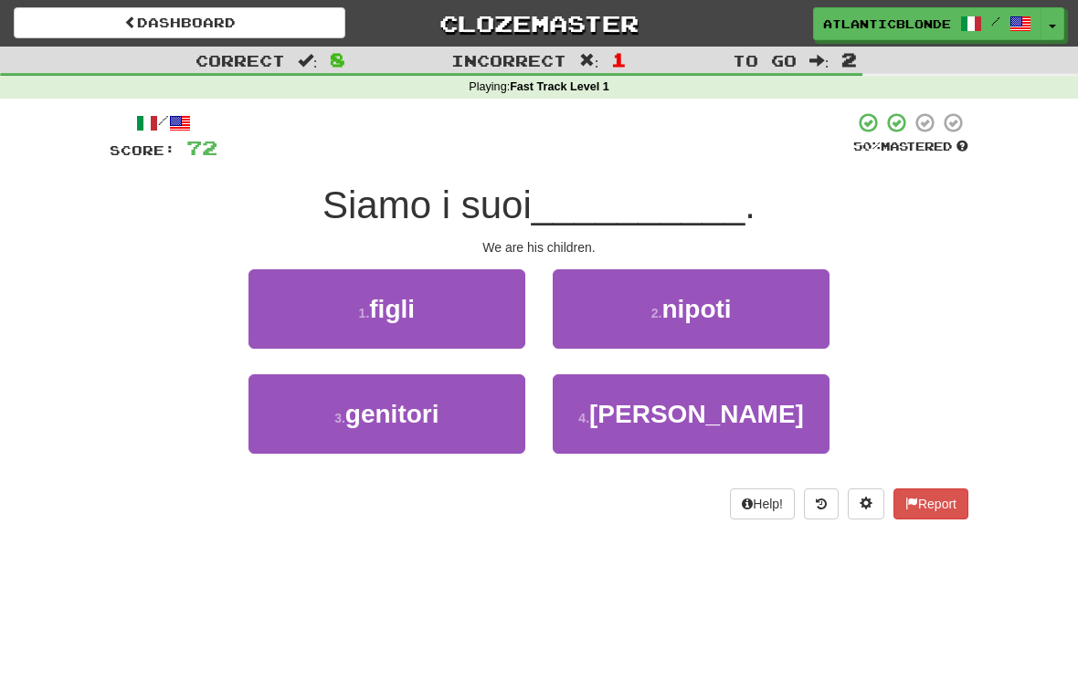
click at [376, 315] on span "figli" at bounding box center [392, 309] width 46 height 28
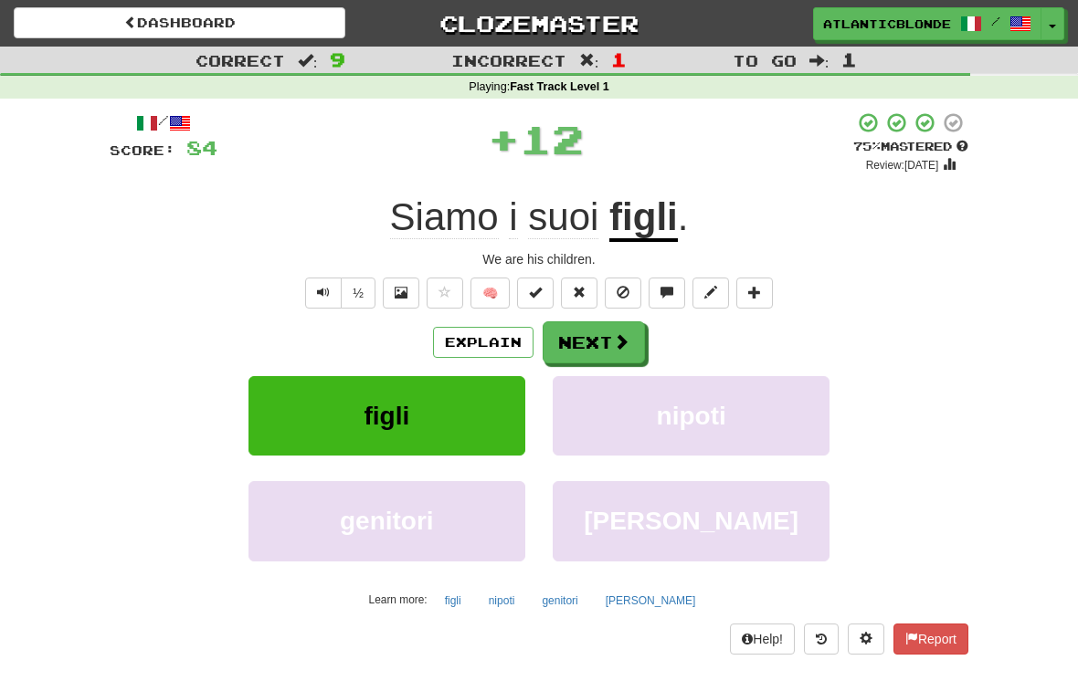
click at [571, 342] on button "Next" at bounding box center [594, 343] width 102 height 42
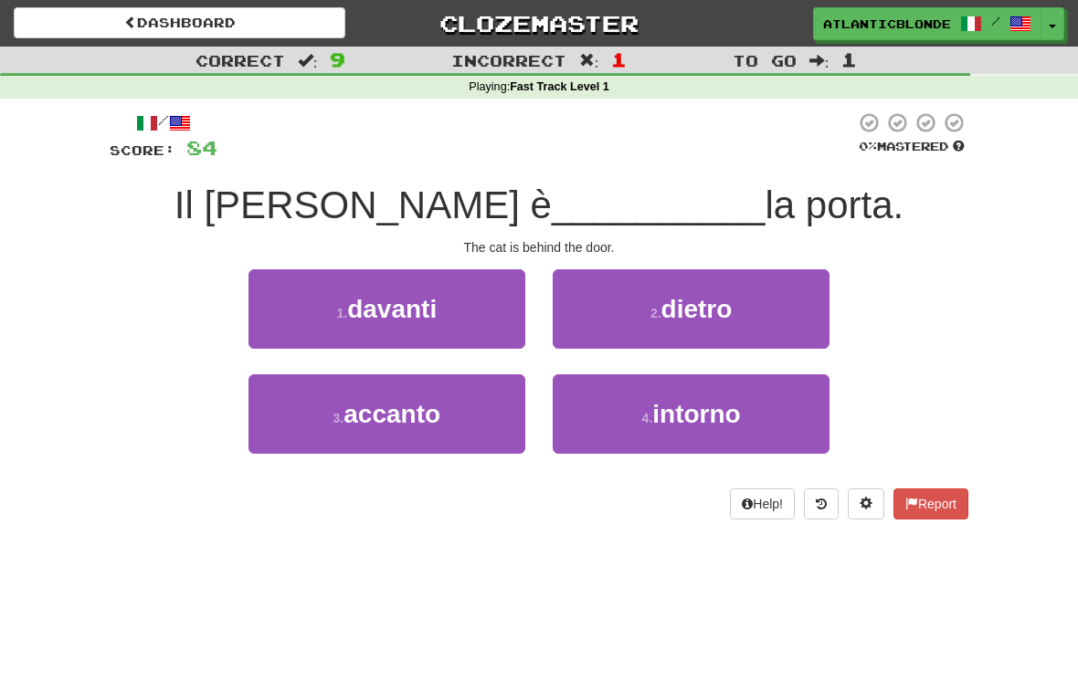
click at [644, 314] on button "2 . dietro" at bounding box center [691, 308] width 277 height 79
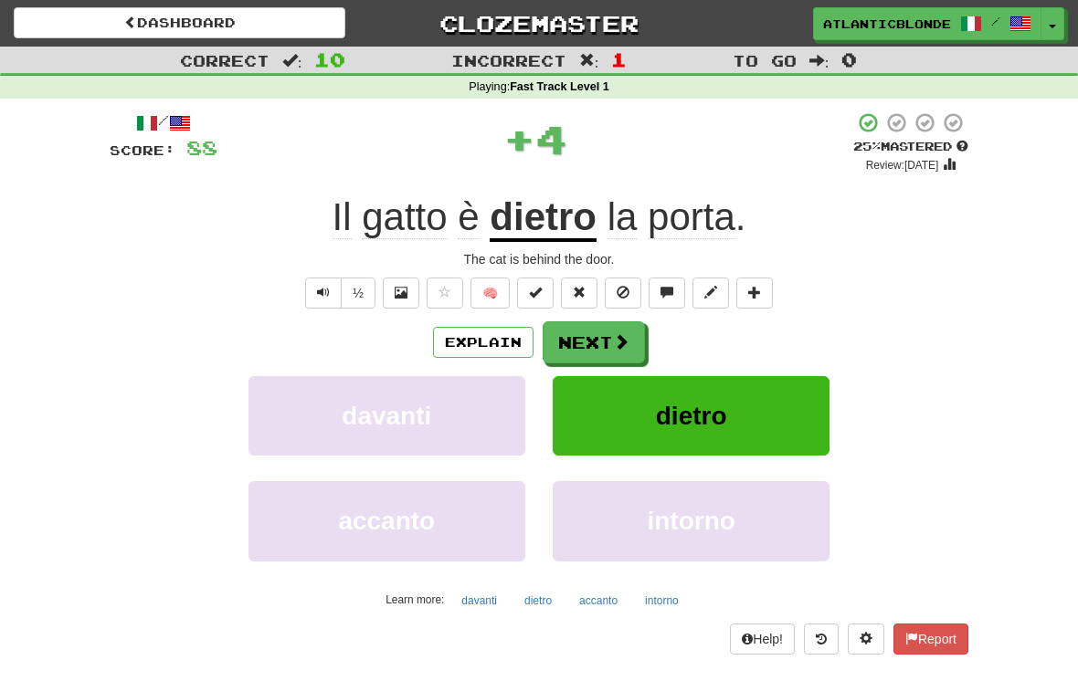
click at [584, 340] on button "Next" at bounding box center [594, 343] width 102 height 42
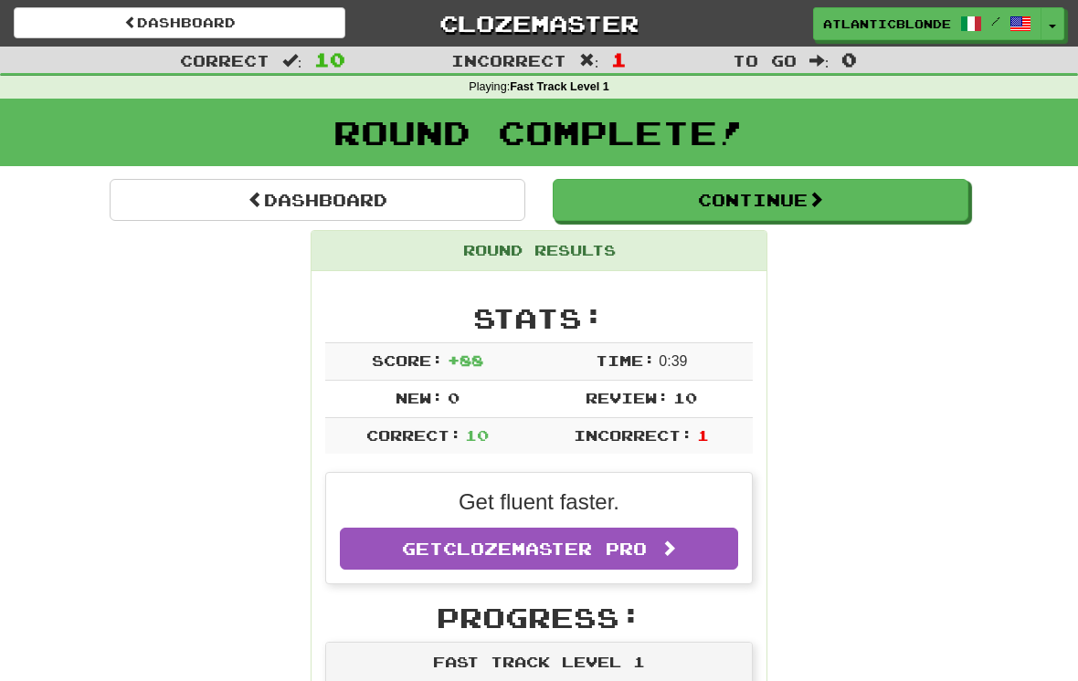
click at [664, 199] on button "Continue" at bounding box center [761, 200] width 416 height 42
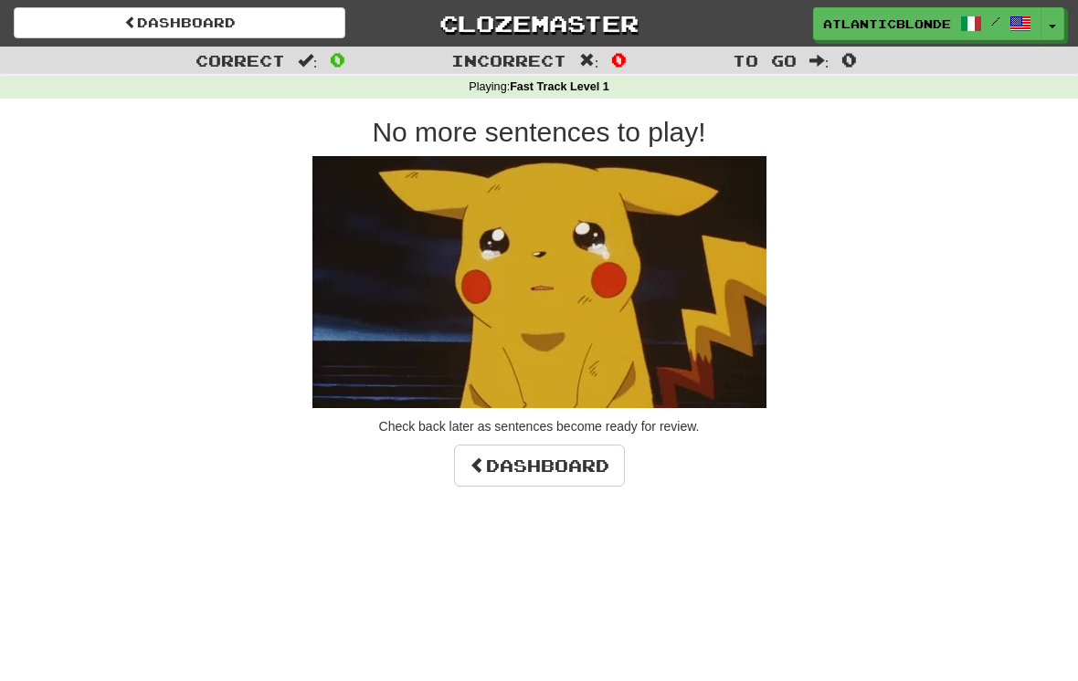
click at [539, 448] on link "Dashboard" at bounding box center [539, 466] width 171 height 42
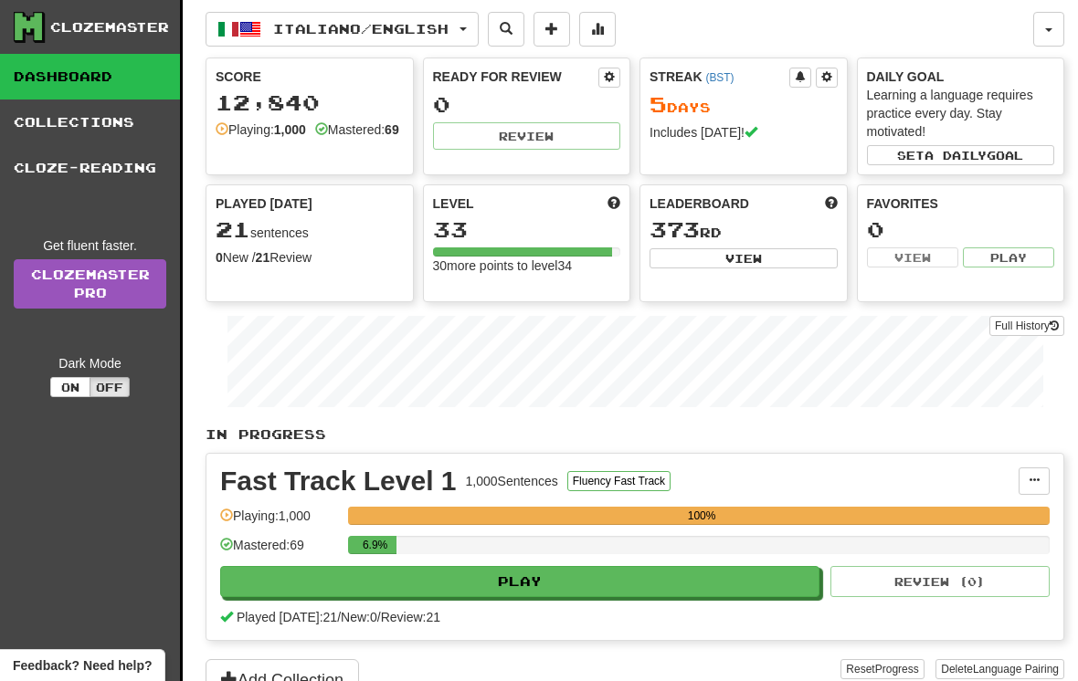
click at [110, 385] on button "Off" at bounding box center [110, 387] width 40 height 20
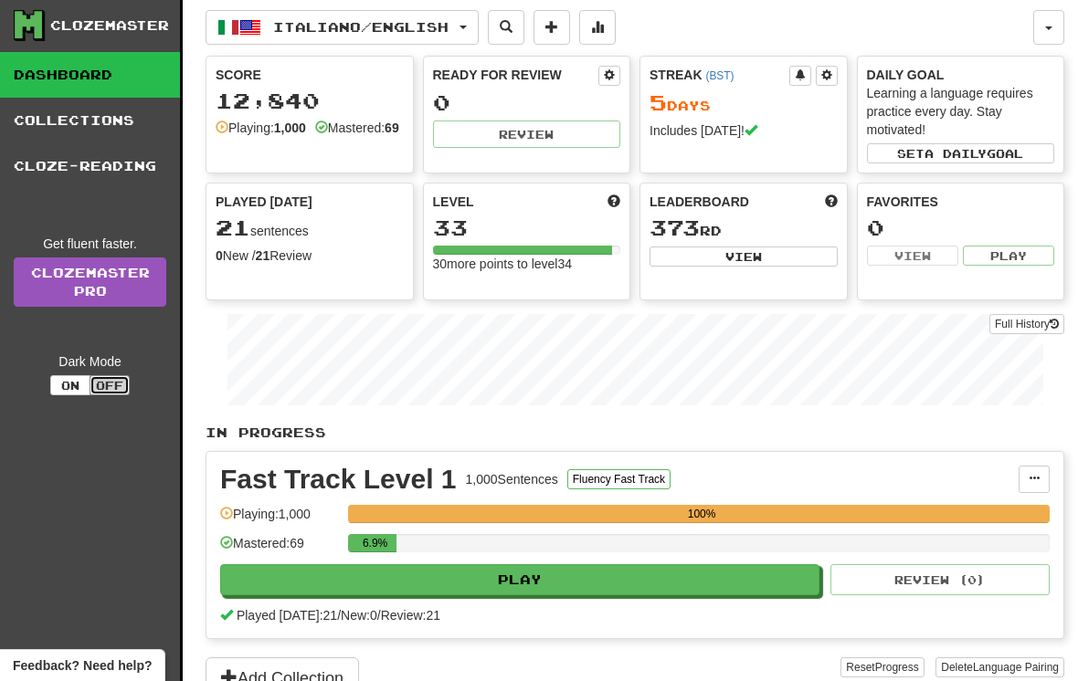
scroll to position [4, 0]
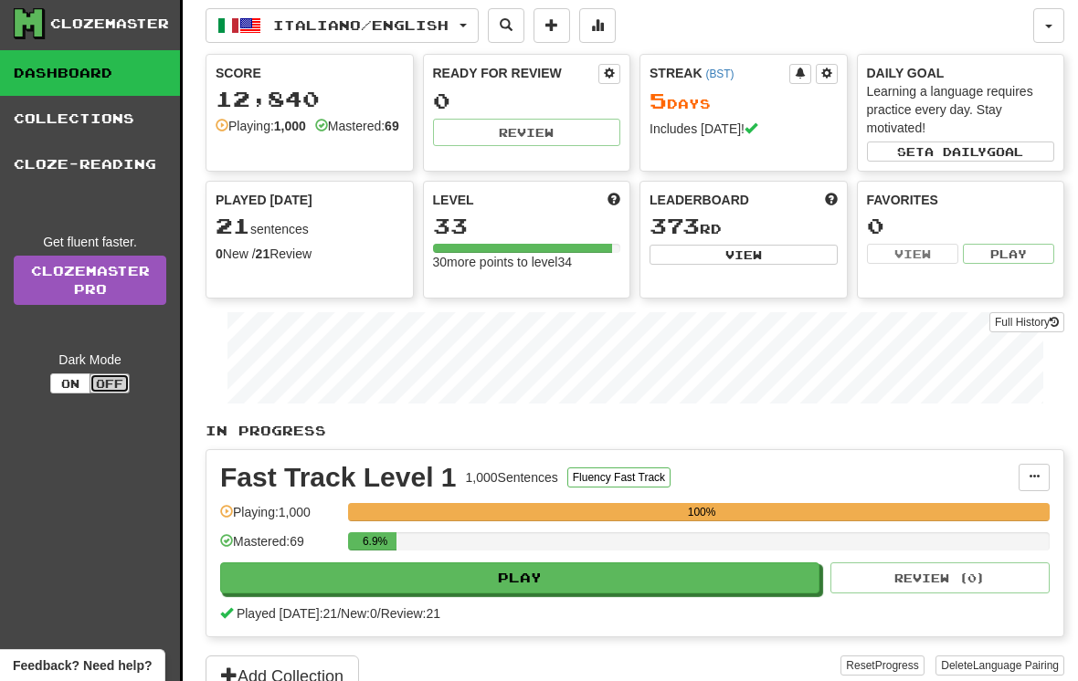
click at [65, 379] on button "On" at bounding box center [70, 384] width 40 height 20
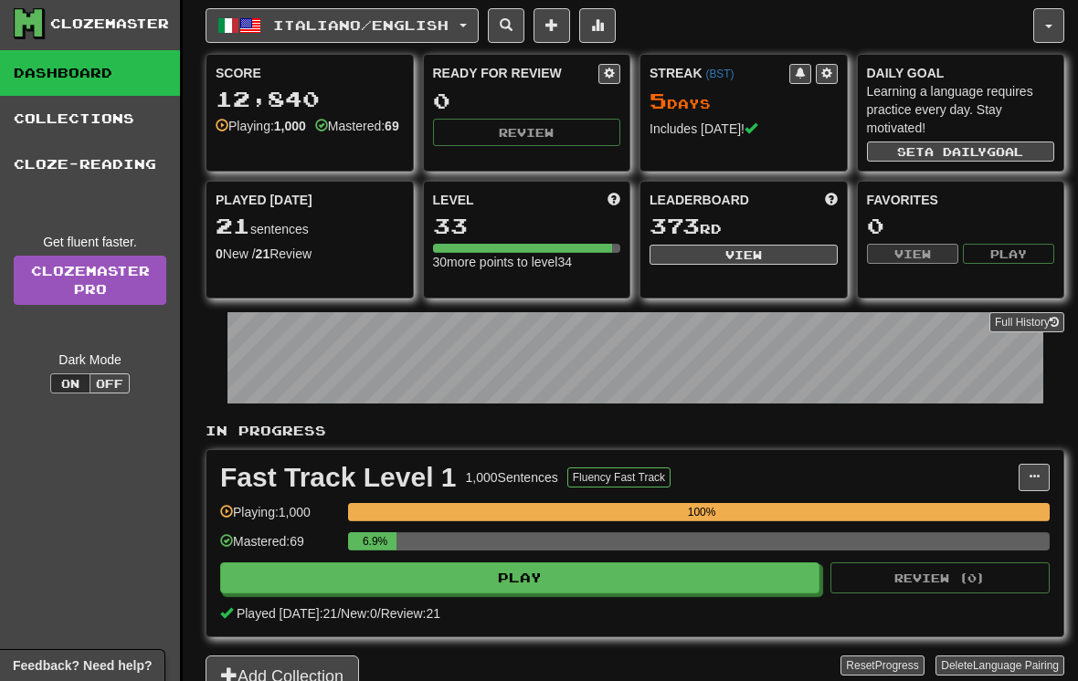
click at [107, 381] on button "Off" at bounding box center [110, 384] width 40 height 20
